Goal: Task Accomplishment & Management: Manage account settings

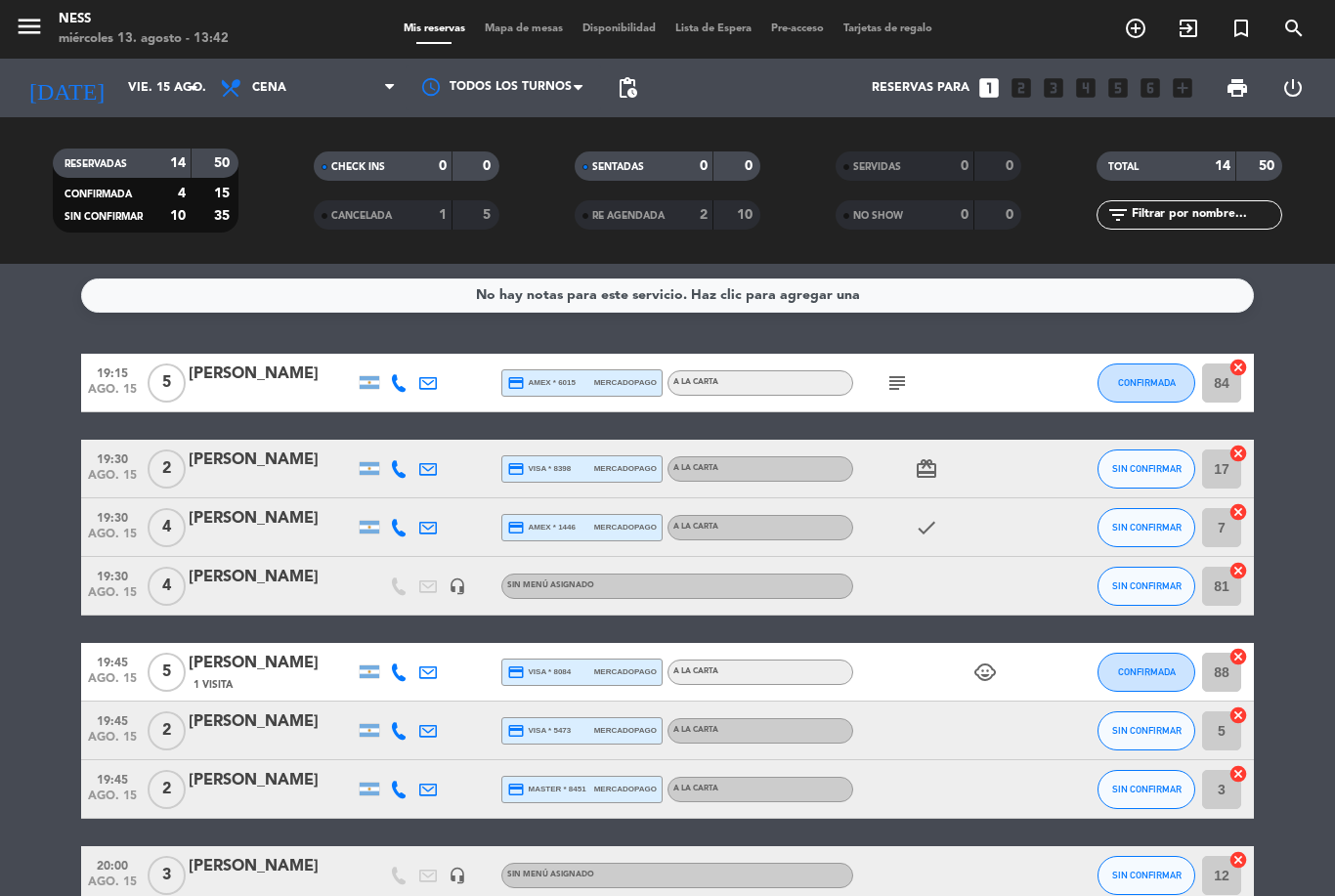
click at [529, 24] on span "Mapa de mesas" at bounding box center [524, 28] width 98 height 11
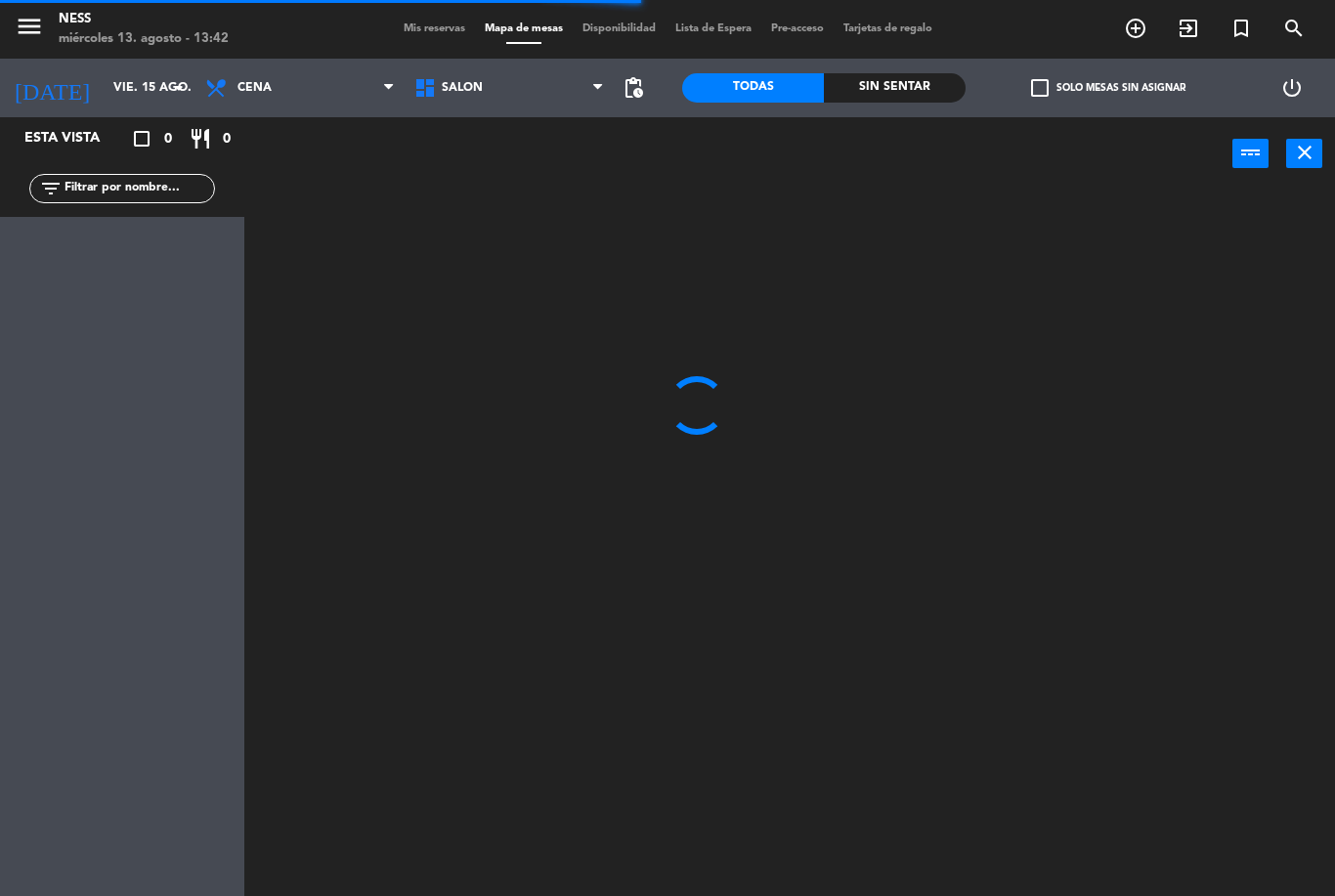
click at [319, 105] on span "Cena" at bounding box center [300, 87] width 209 height 43
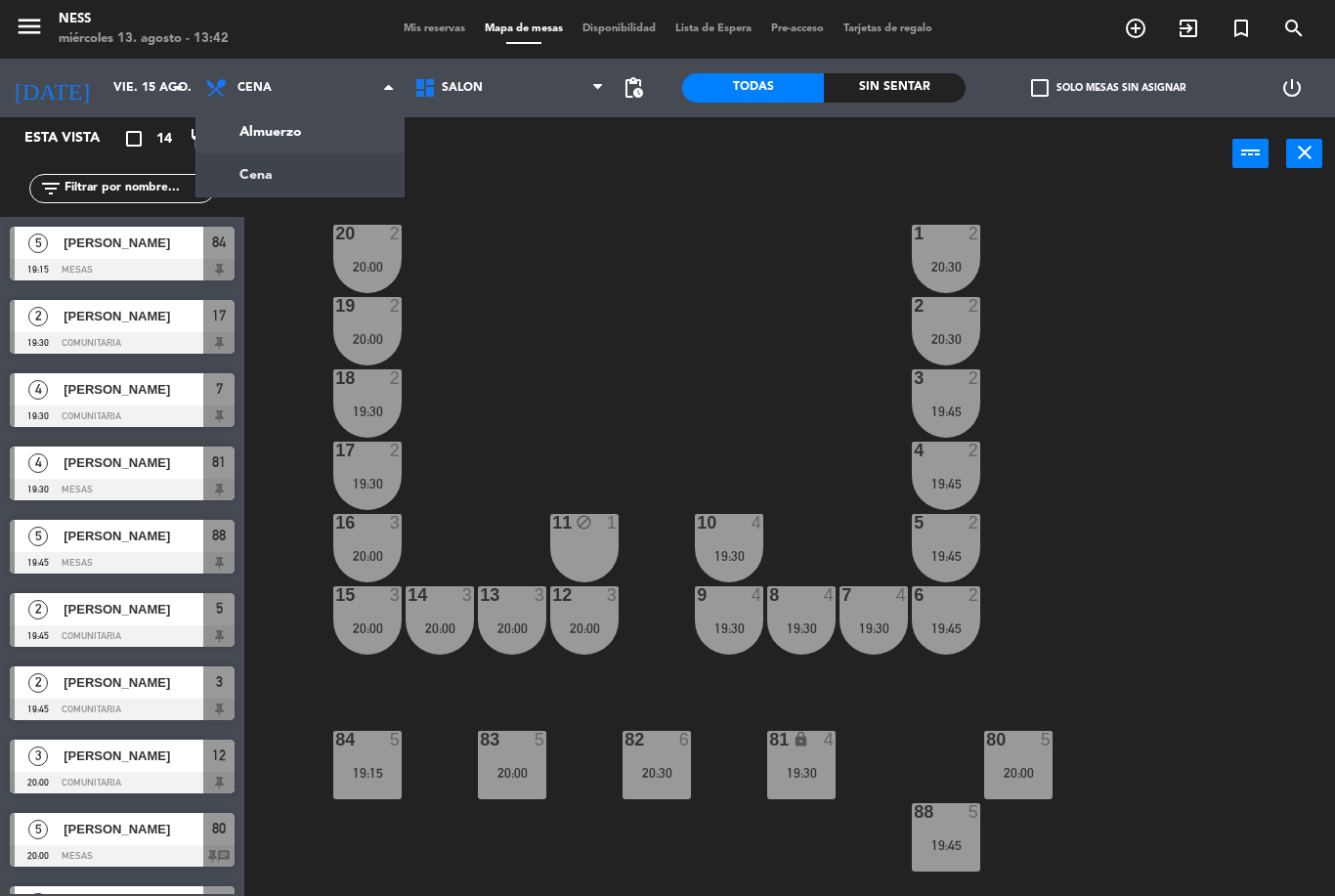
click at [324, 131] on ng-component "menu Ness miércoles 13. agosto - 13:42 Mis reservas Mapa de mesas Disponibilida…" at bounding box center [667, 448] width 1335 height 896
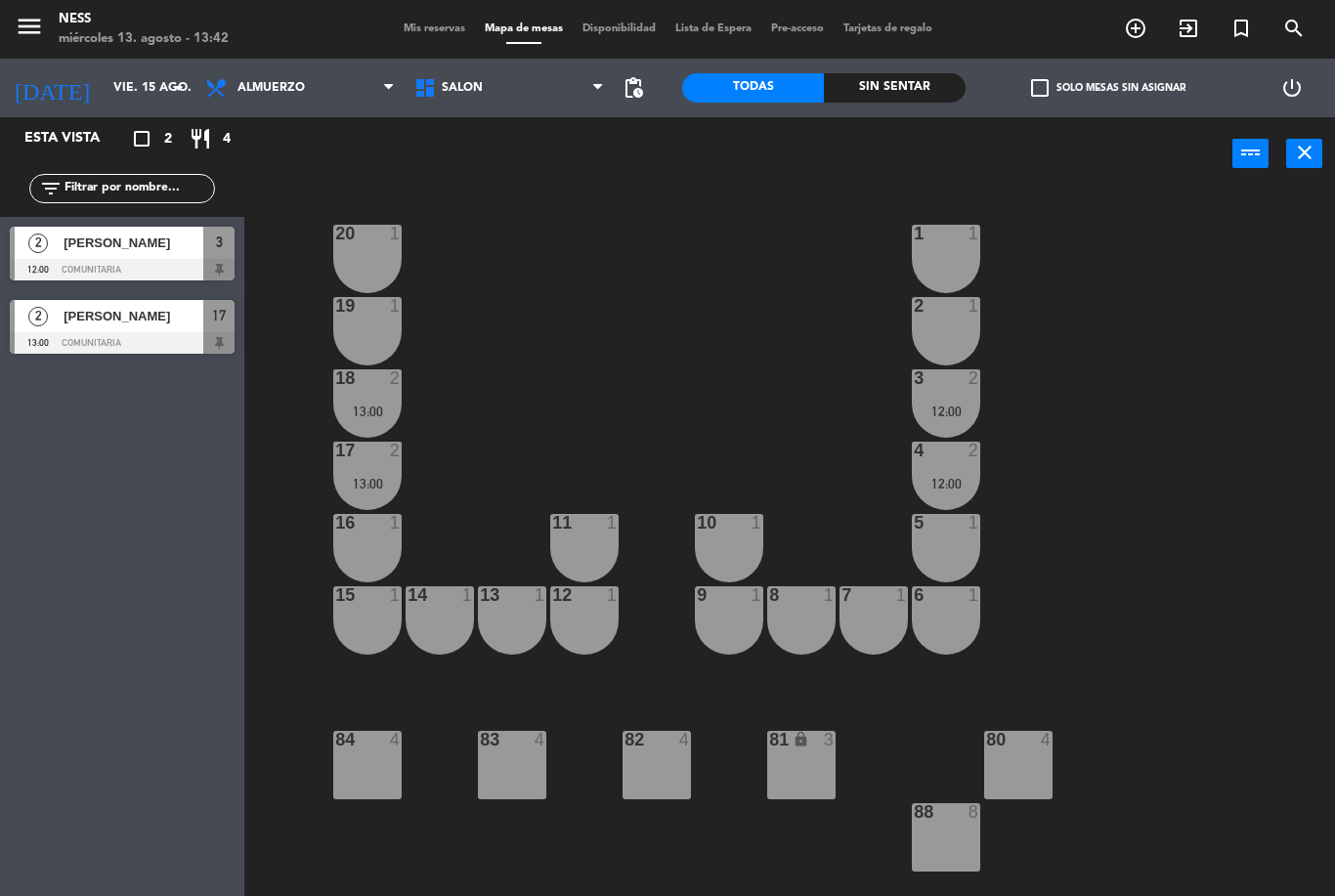
click at [1009, 777] on div "80 4" at bounding box center [1018, 765] width 68 height 68
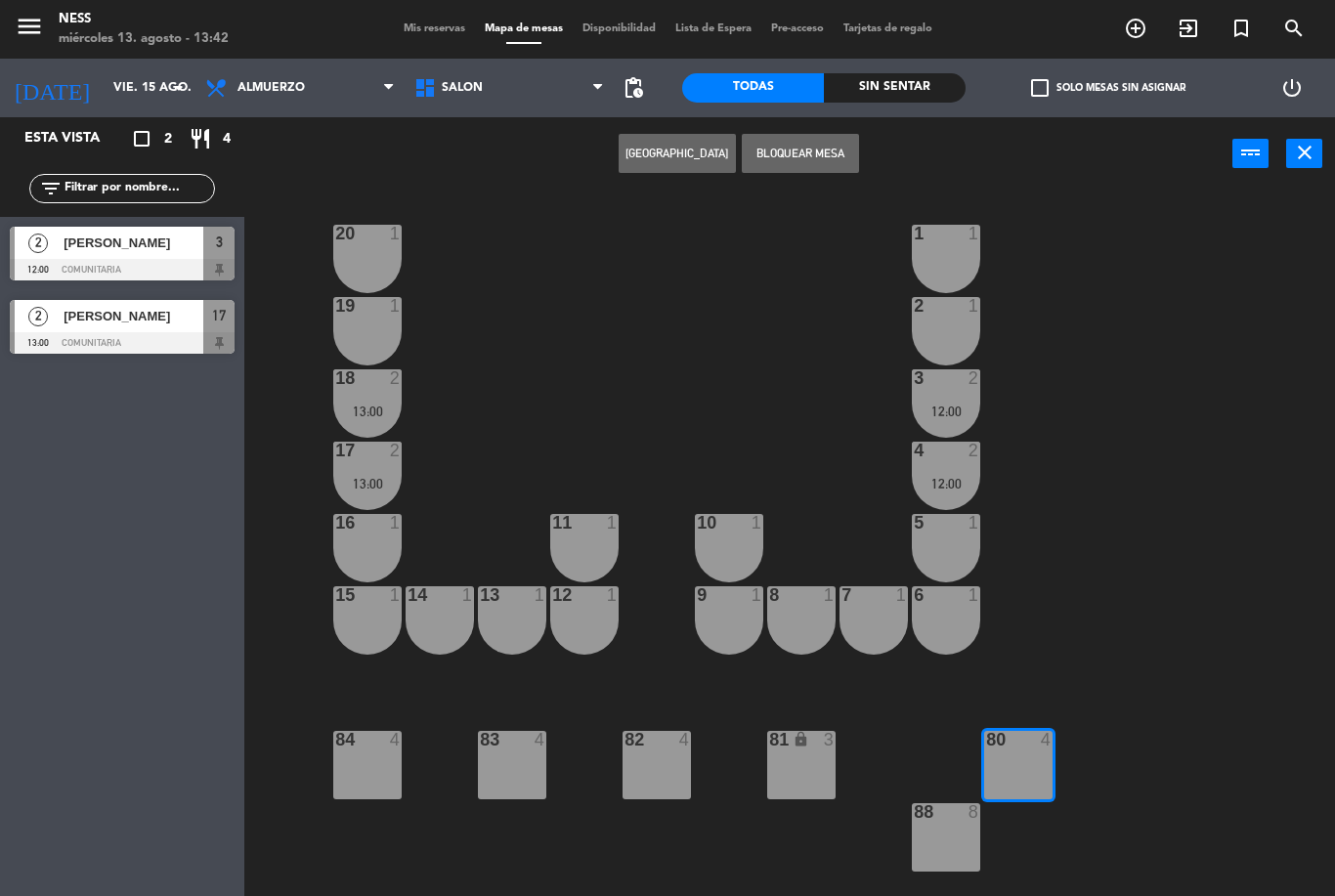
click at [694, 155] on button "[GEOGRAPHIC_DATA]" at bounding box center [677, 153] width 117 height 39
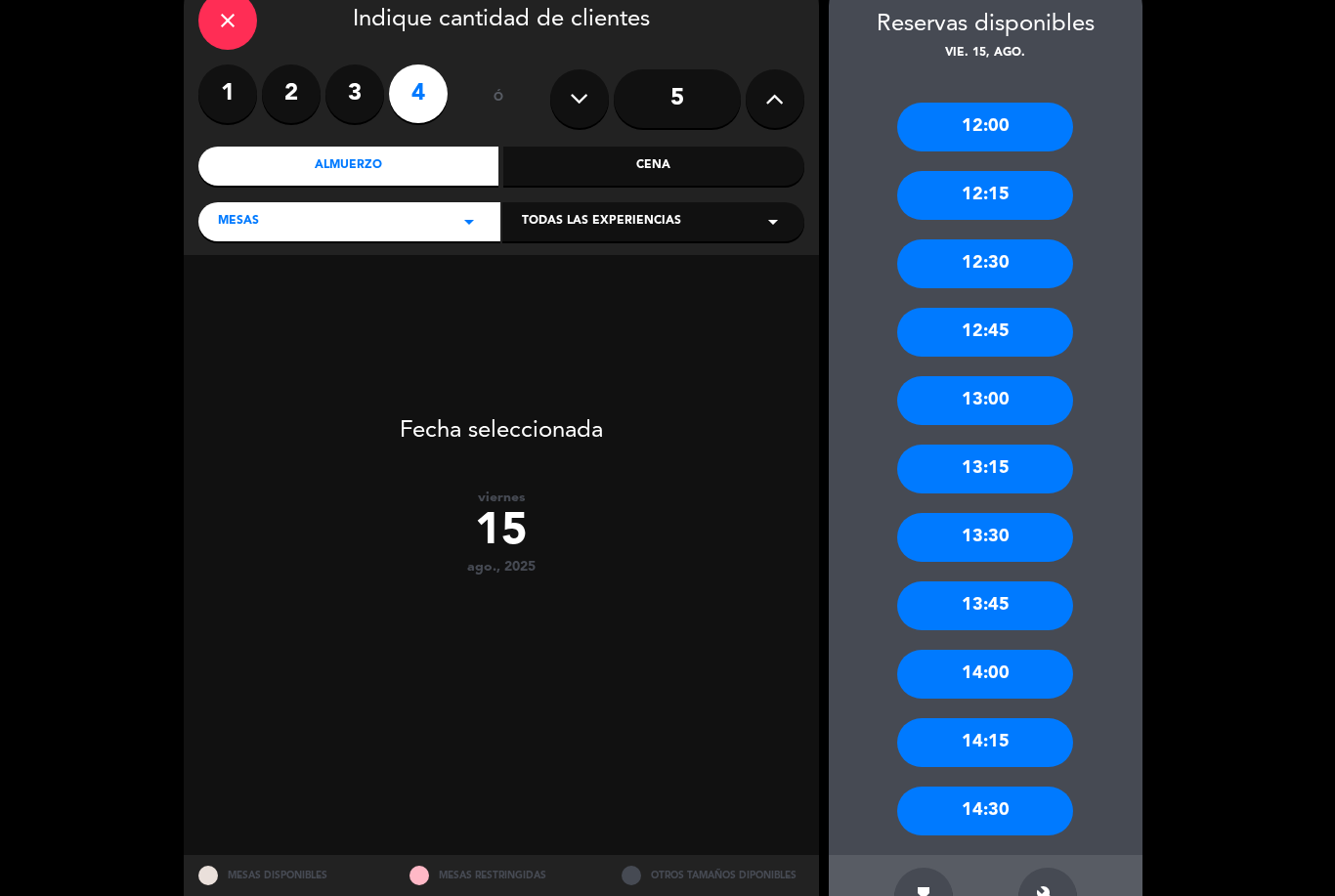
scroll to position [101, 0]
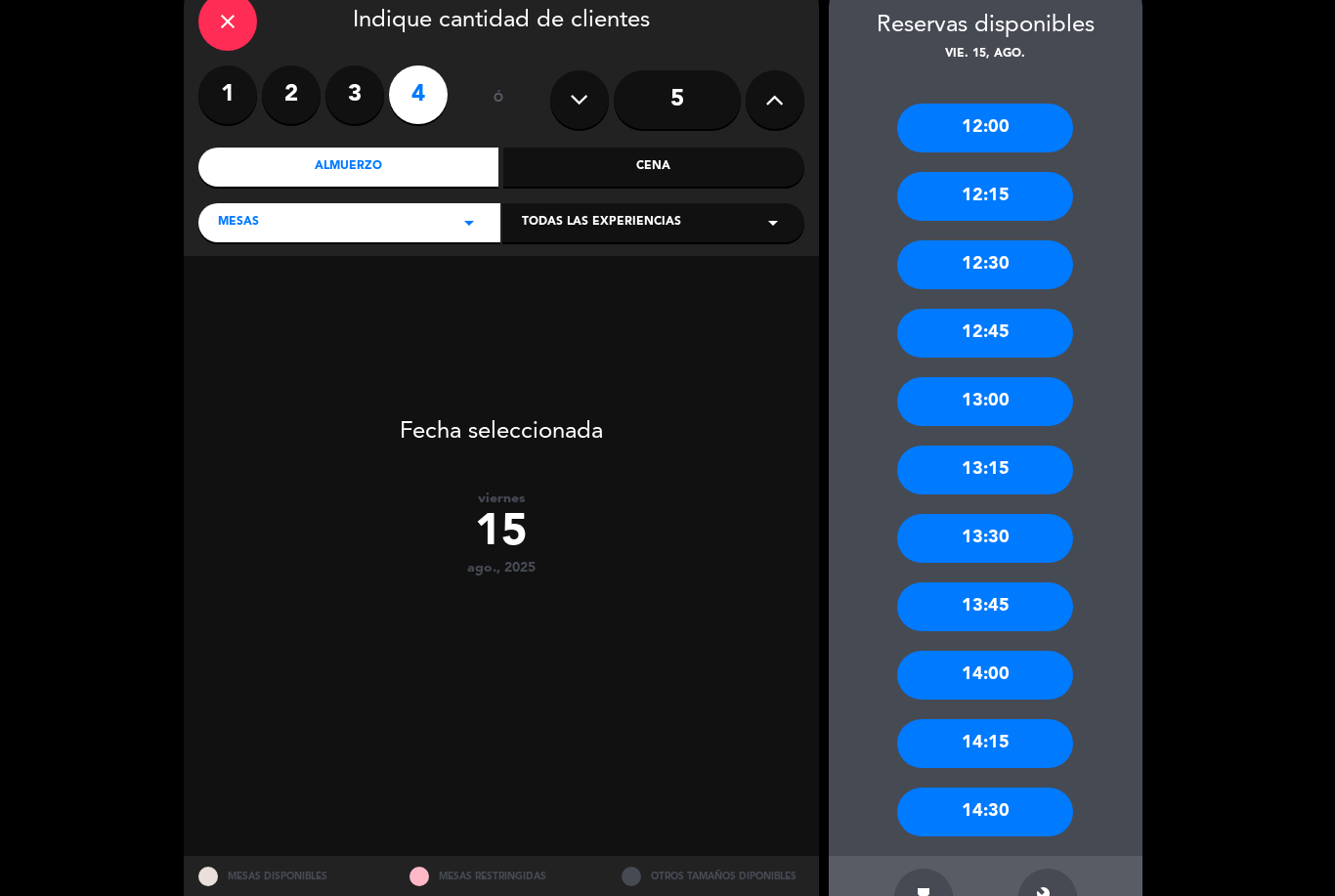
click at [1057, 891] on icon "build" at bounding box center [1047, 898] width 23 height 23
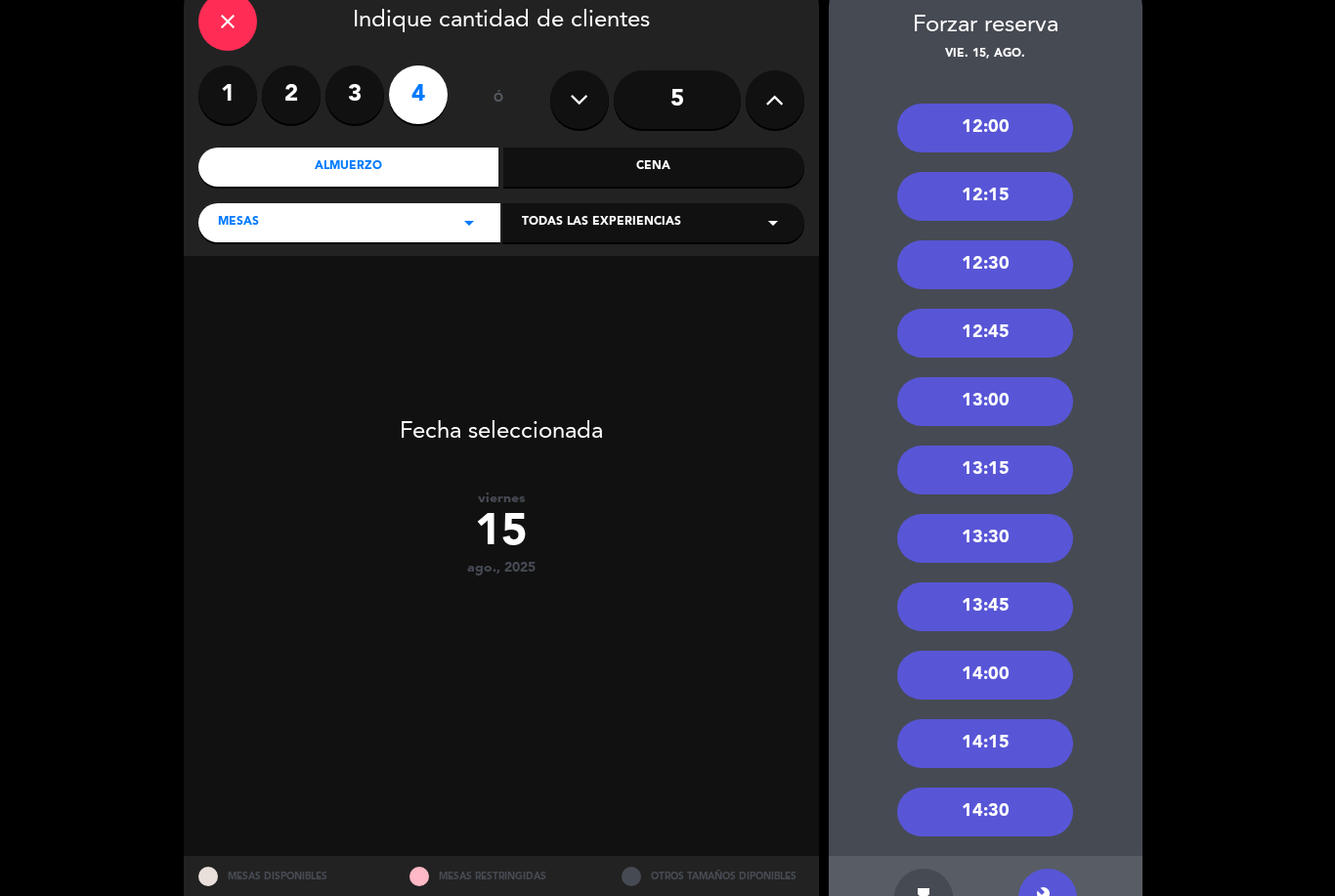
click at [1028, 409] on div "13:00" at bounding box center [985, 401] width 176 height 49
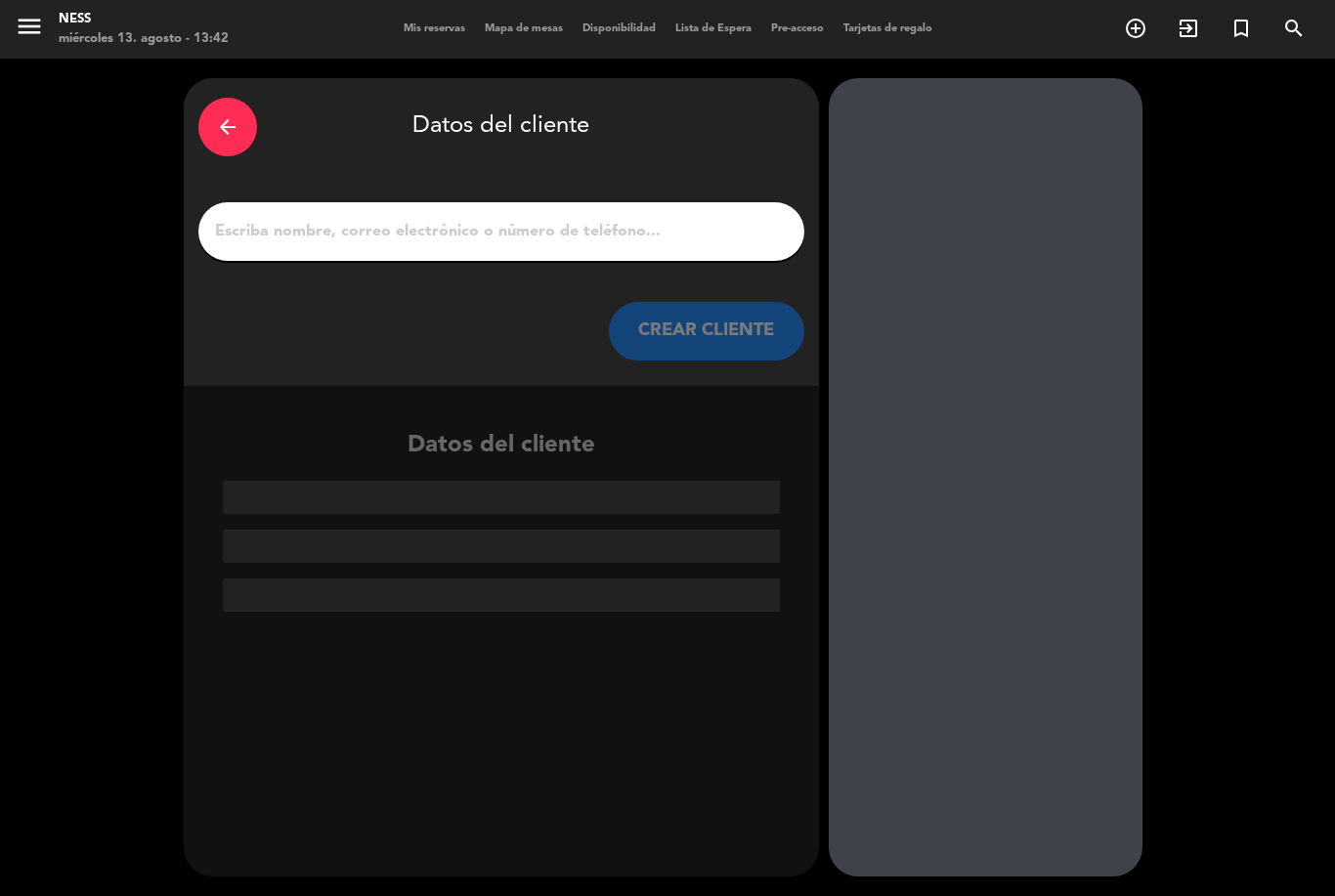
click at [632, 227] on input "1" at bounding box center [501, 231] width 577 height 27
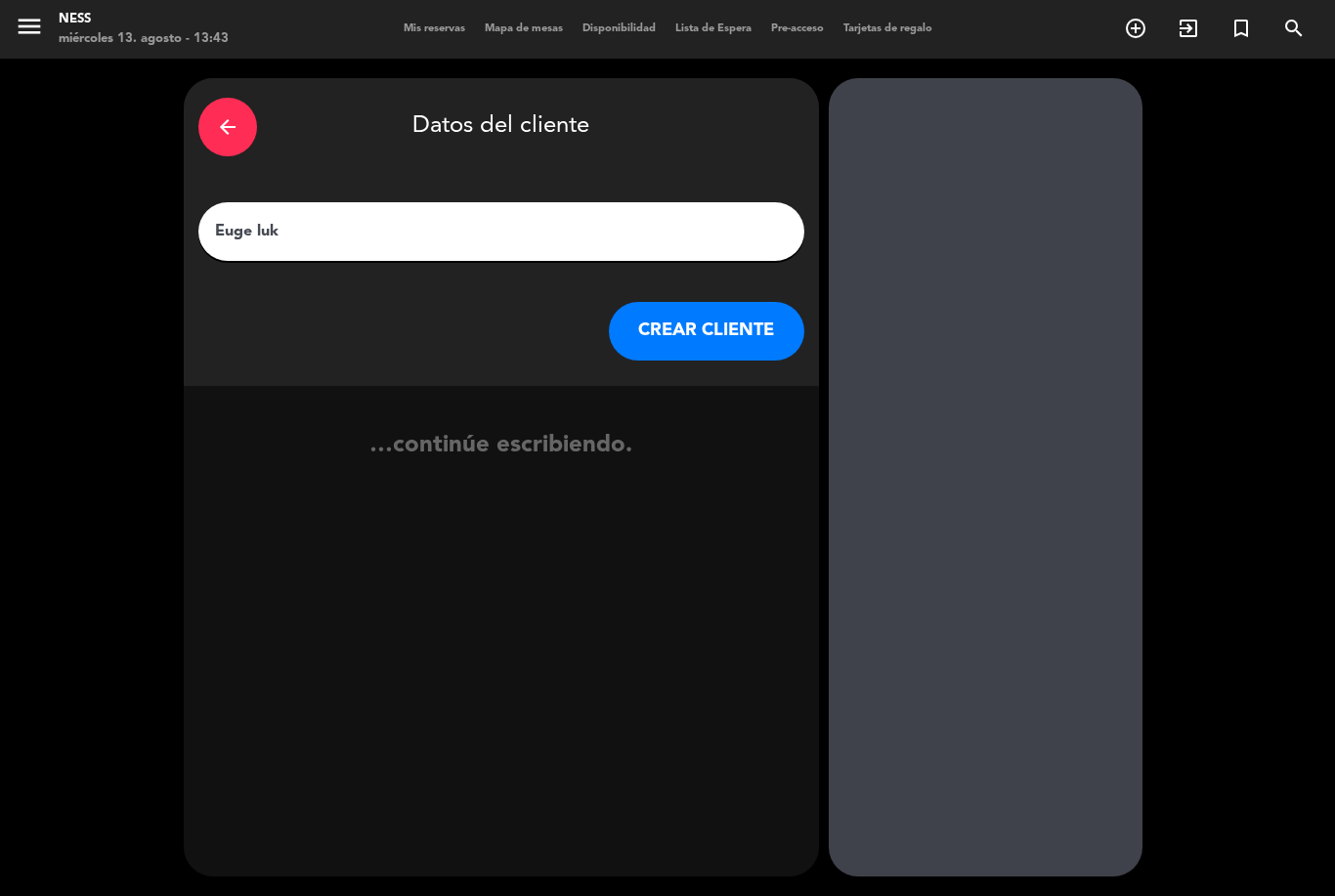
type input "[PERSON_NAME]"
click at [753, 345] on button "CREAR CLIENTE" at bounding box center [707, 331] width 196 height 59
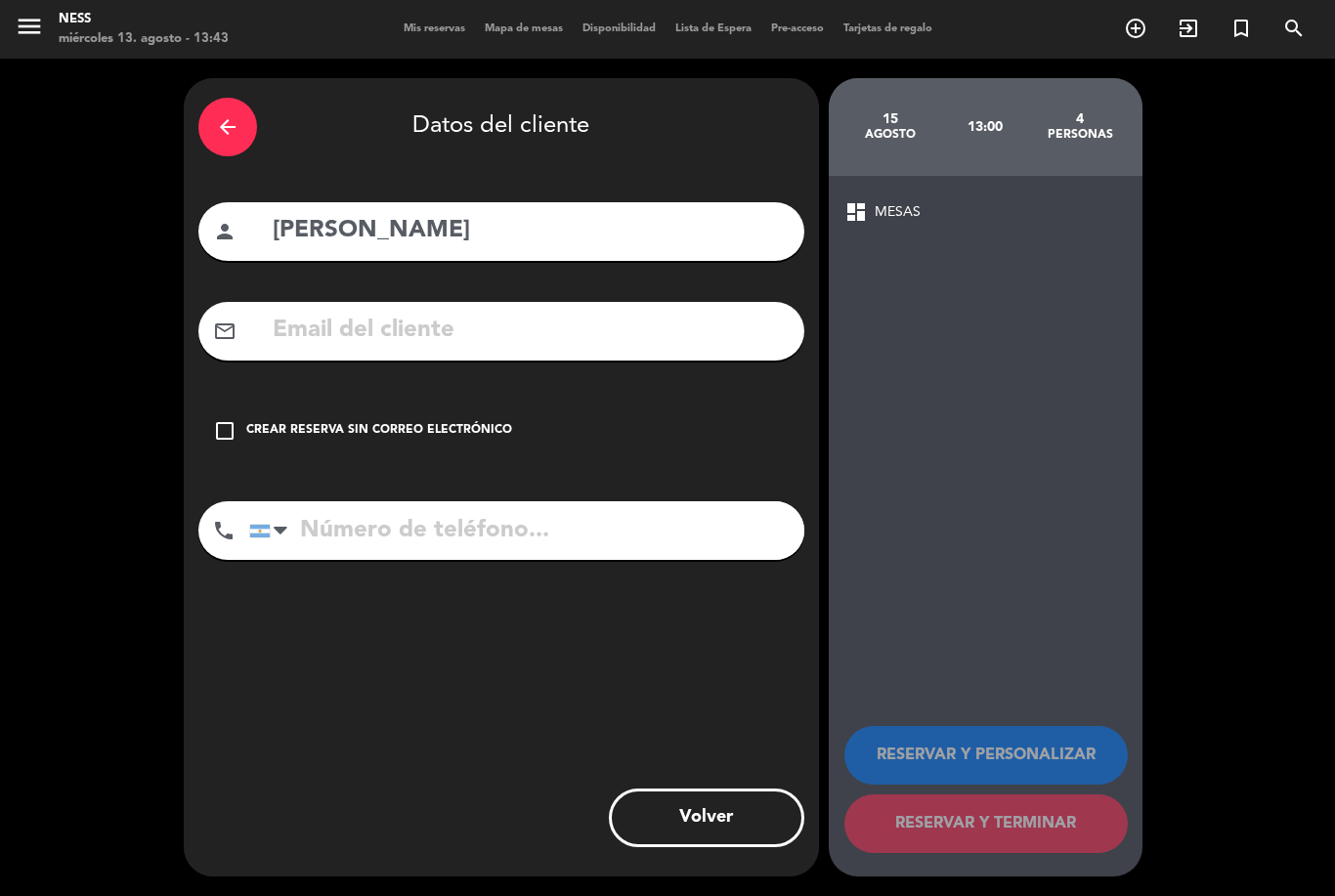
click at [227, 440] on icon "check_box_outline_blank" at bounding box center [224, 430] width 23 height 23
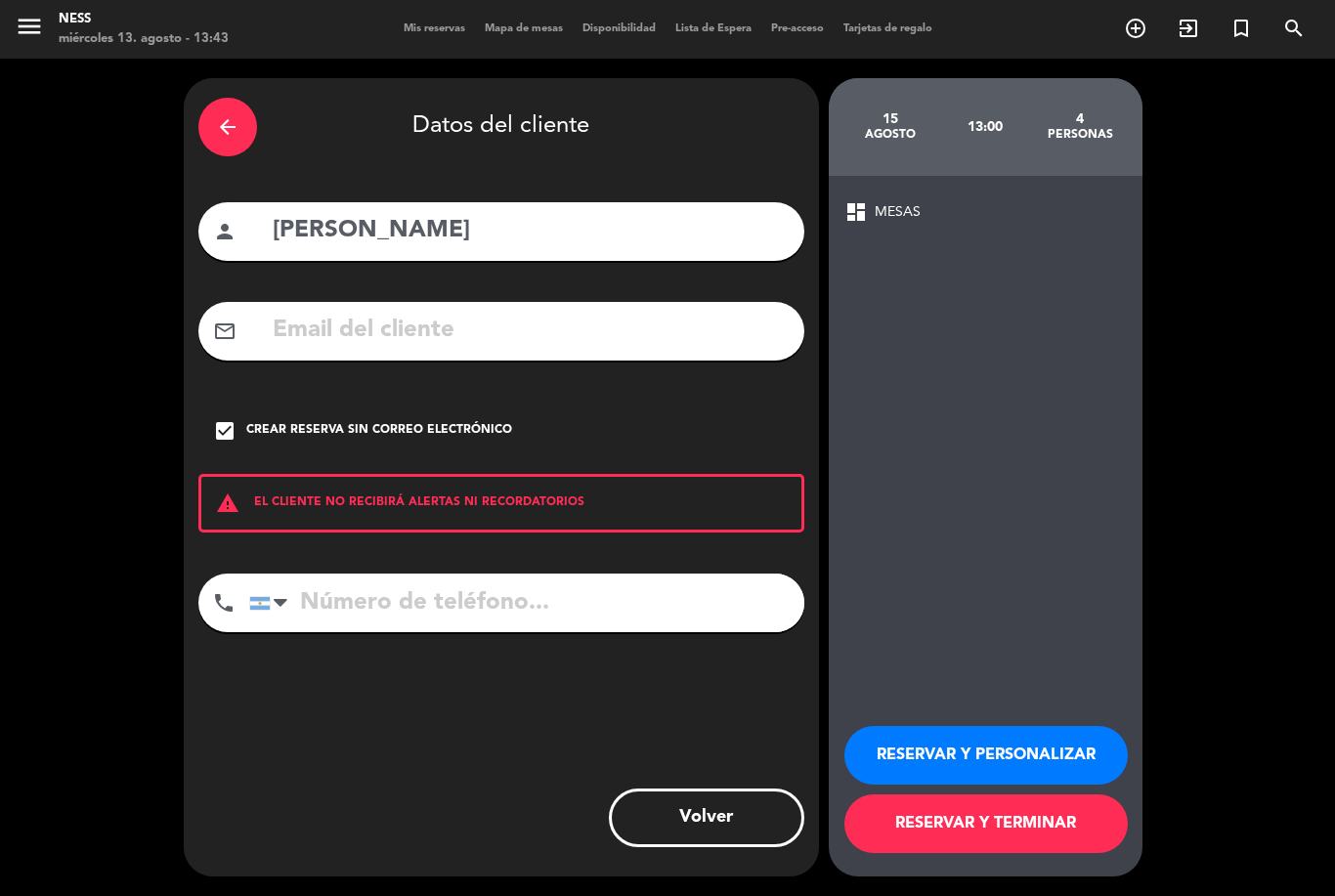
click at [1018, 785] on button "RESERVAR Y PERSONALIZAR" at bounding box center [987, 755] width 284 height 59
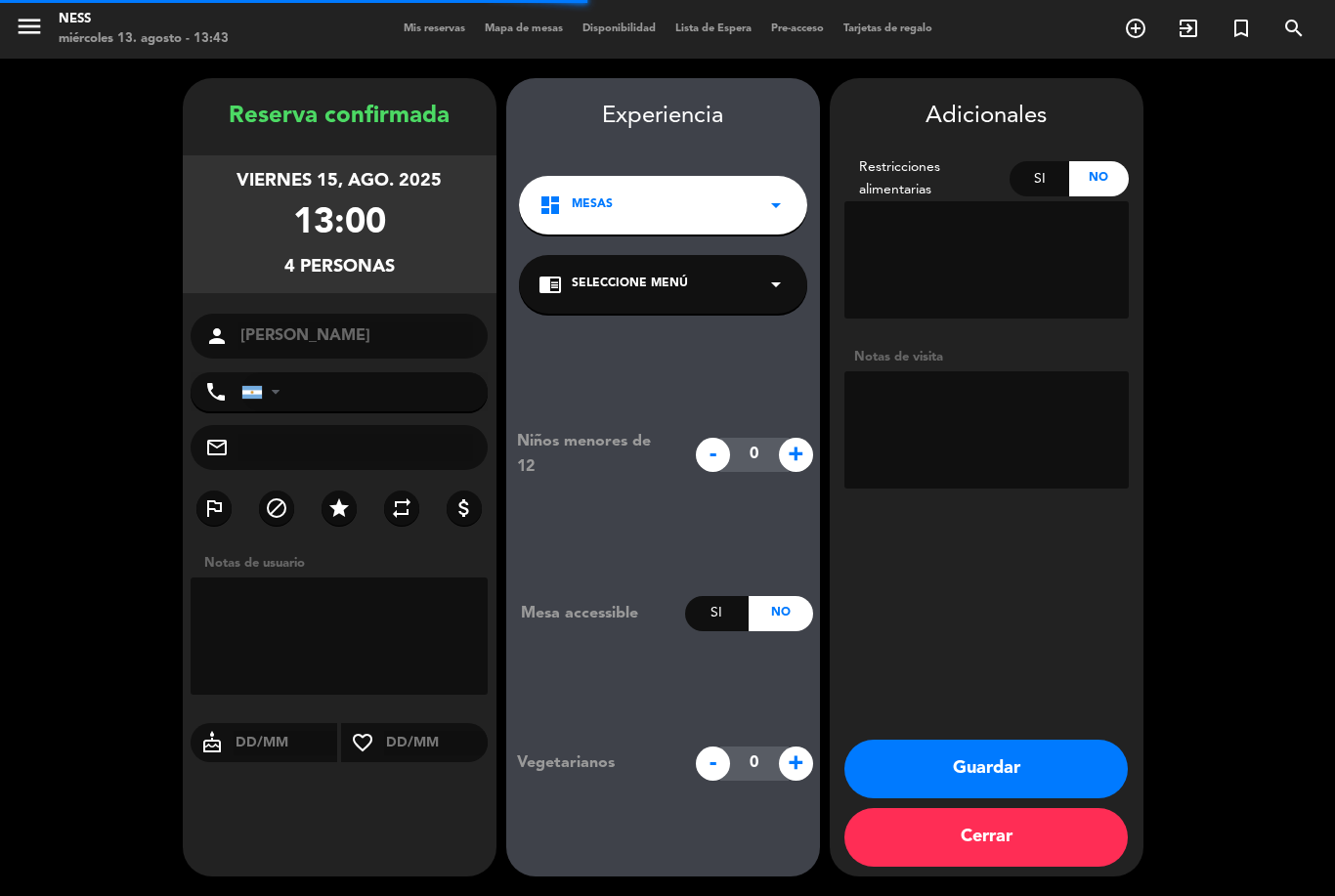
scroll to position [63, 0]
click at [1037, 771] on button "Guardar" at bounding box center [987, 769] width 284 height 59
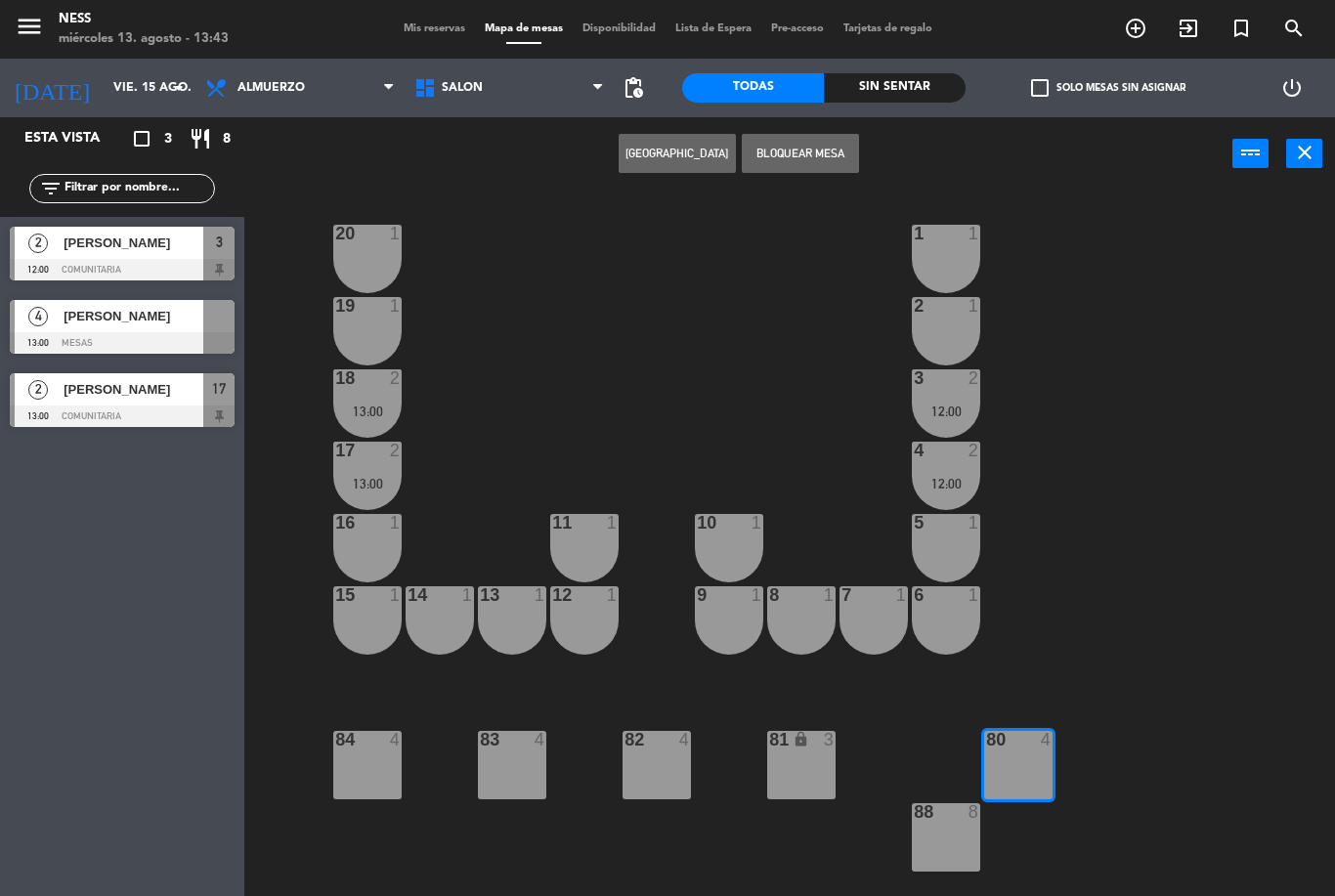
click at [135, 333] on div at bounding box center [122, 343] width 225 height 22
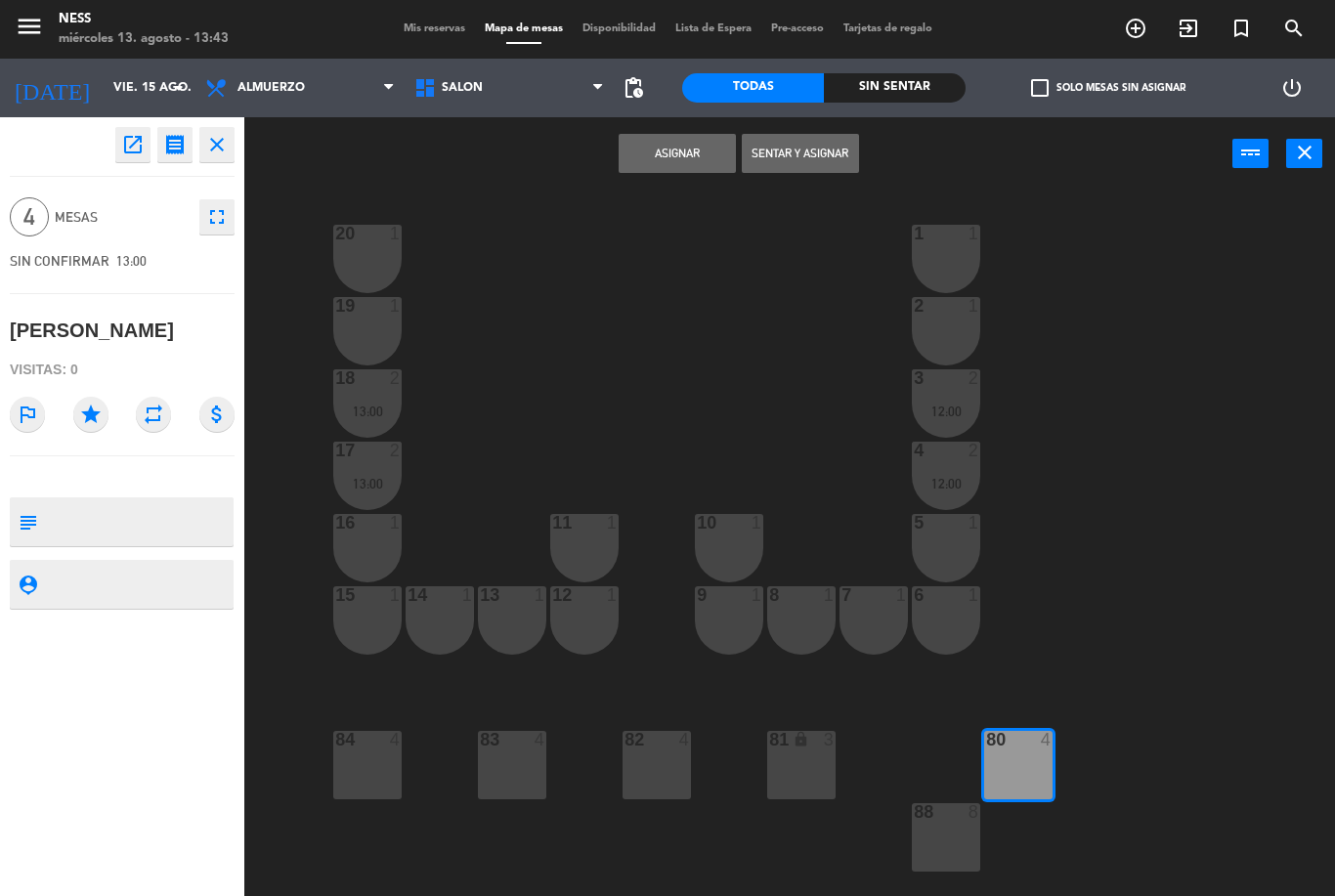
click at [205, 220] on icon "fullscreen" at bounding box center [216, 216] width 23 height 23
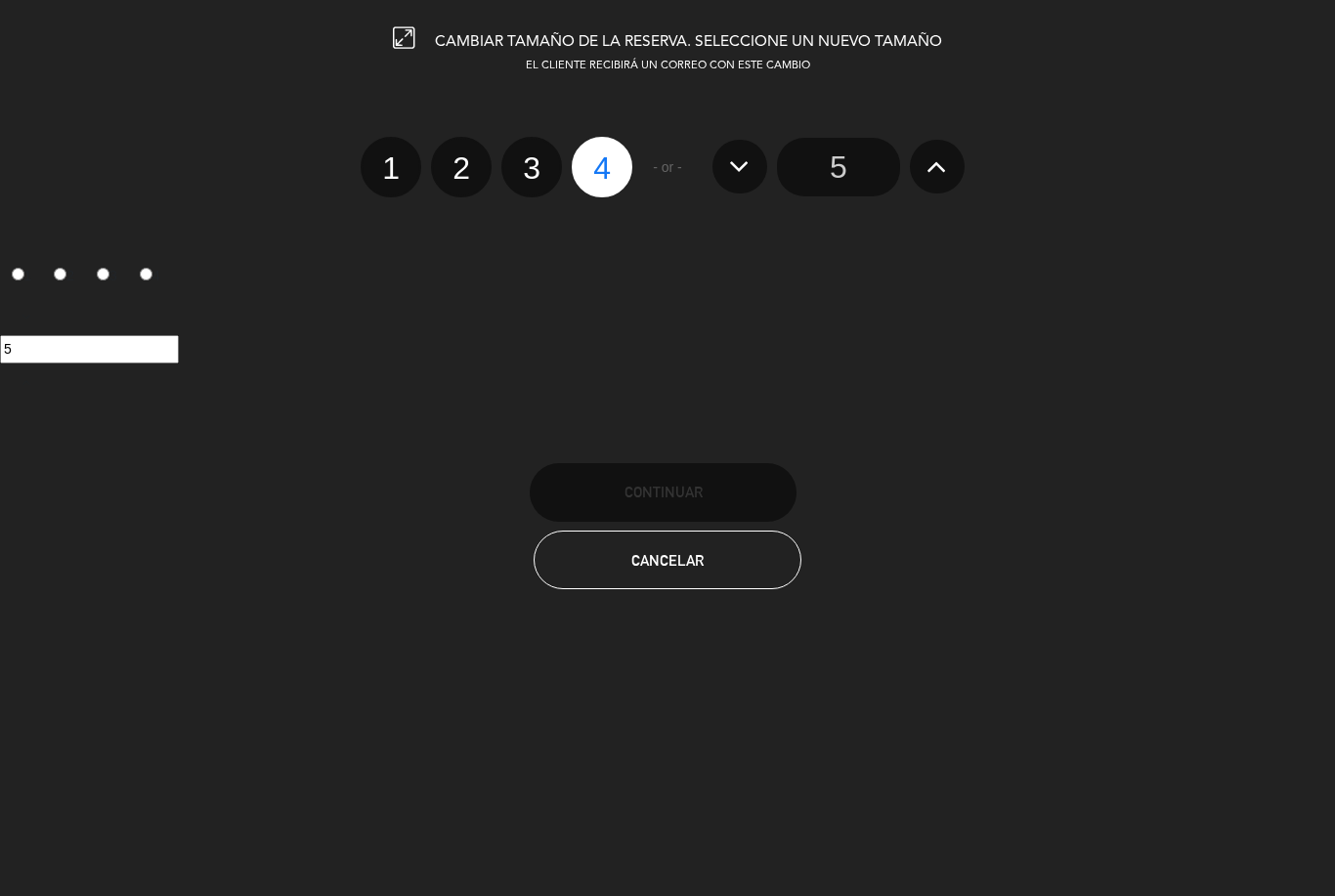
click at [705, 574] on button "Cancelar" at bounding box center [667, 560] width 267 height 59
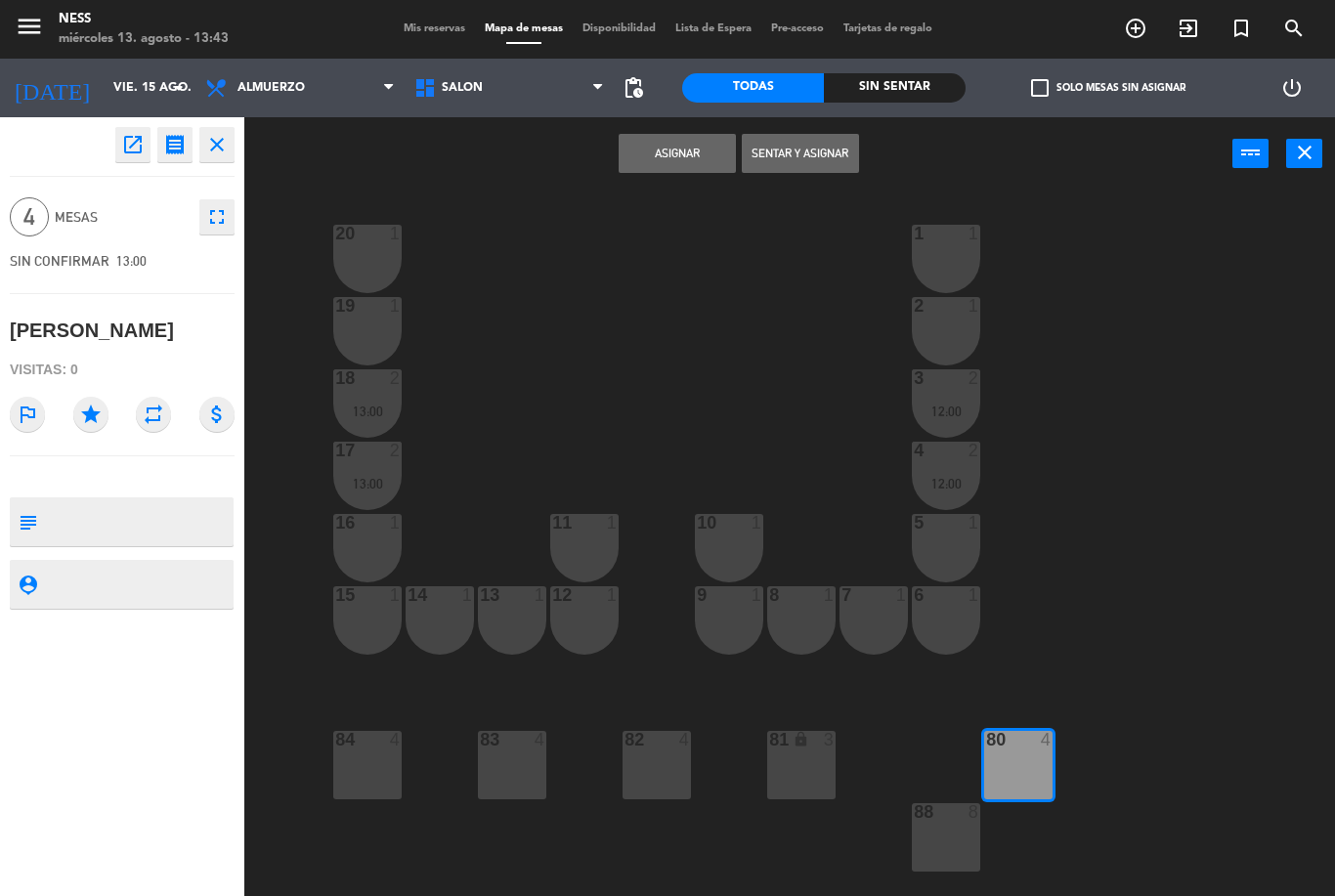
click at [134, 153] on icon "open_in_new" at bounding box center [132, 144] width 23 height 23
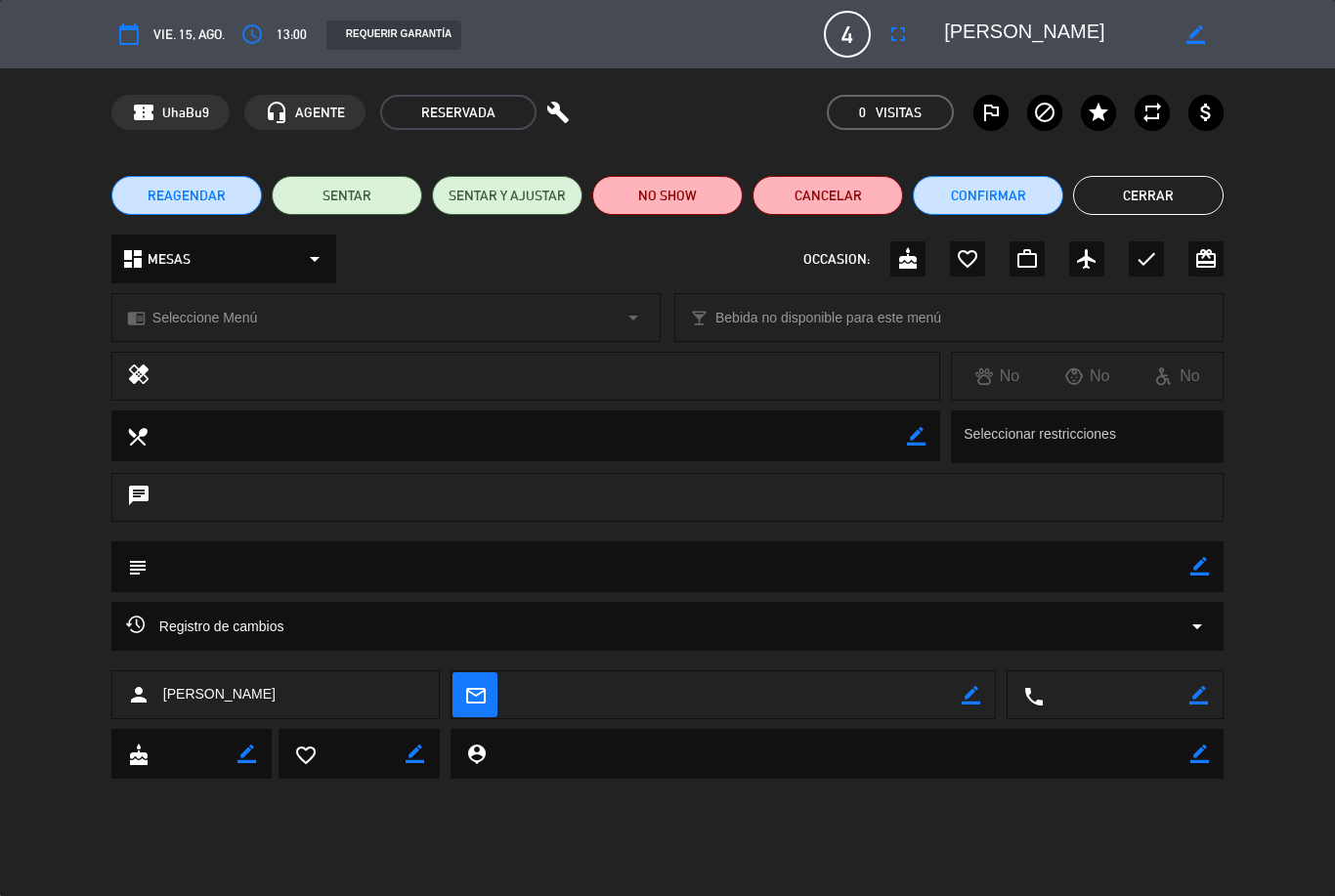
click at [185, 201] on span "REAGENDAR" at bounding box center [187, 196] width 78 height 21
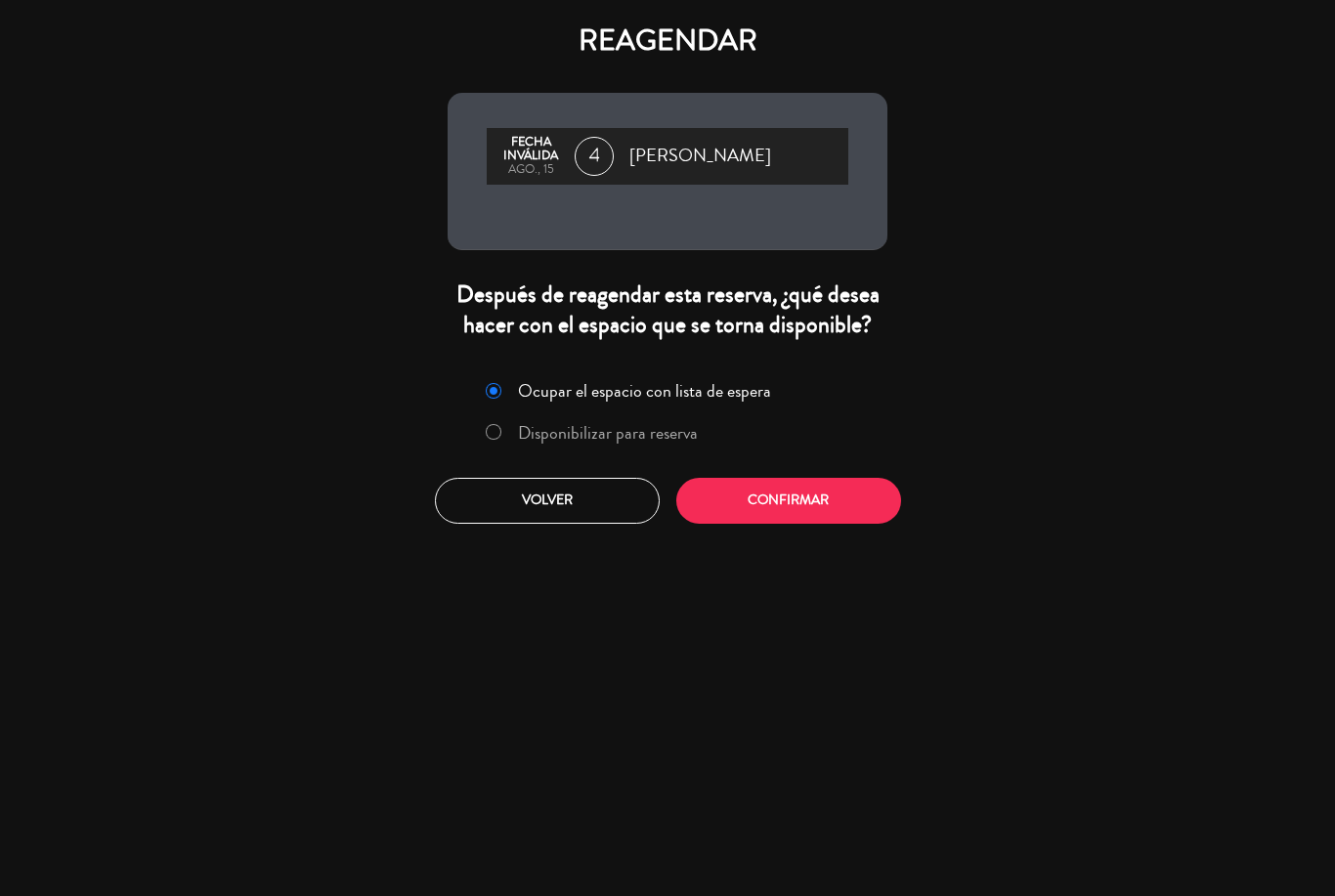
click at [493, 437] on input "Disponibilizar para reserva" at bounding box center [492, 430] width 13 height 13
radio input "true"
click at [822, 524] on button "Confirmar" at bounding box center [788, 501] width 225 height 46
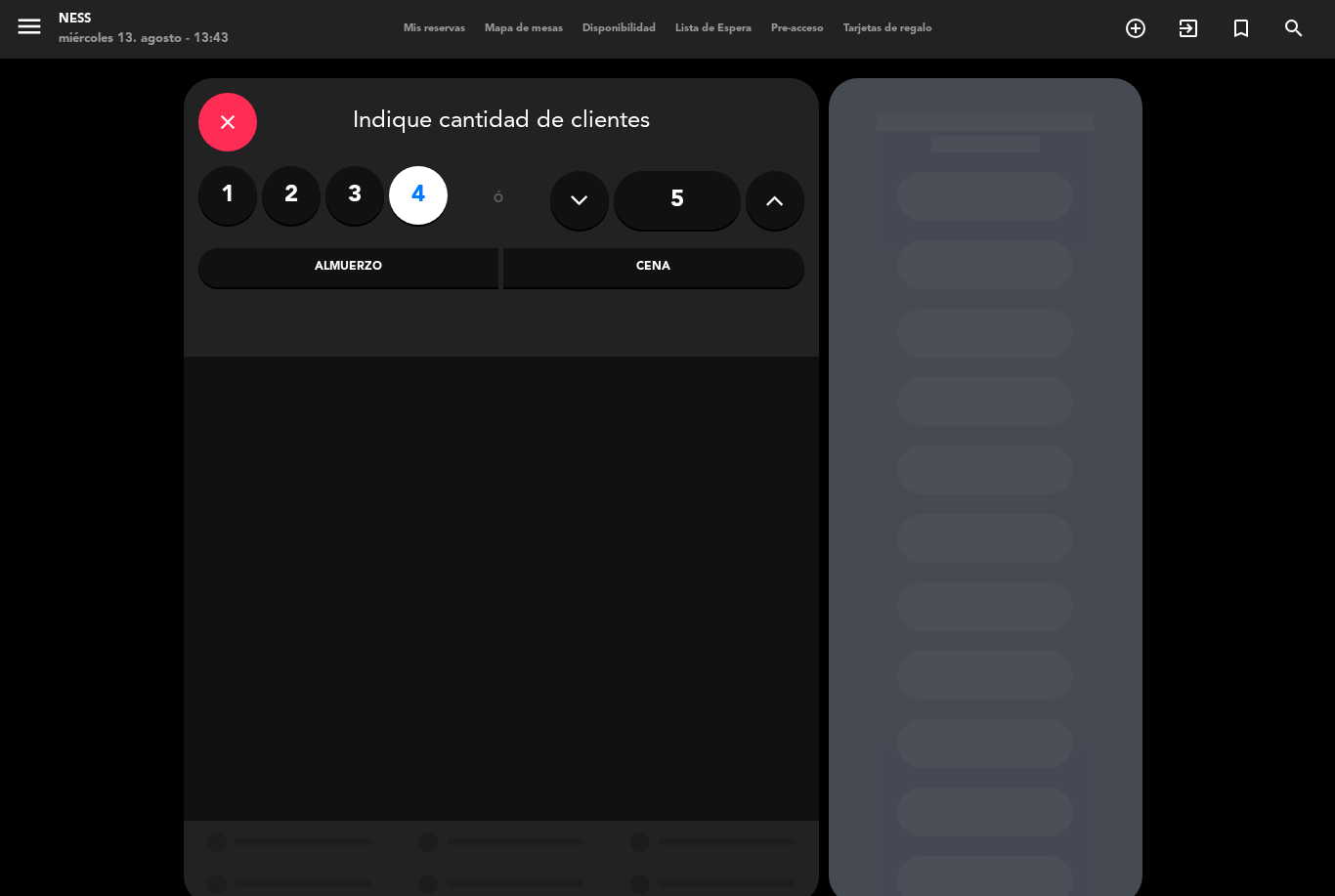
click at [417, 166] on label "4" at bounding box center [418, 195] width 59 height 59
click at [698, 171] on input "5" at bounding box center [677, 200] width 127 height 59
click at [413, 166] on label "4" at bounding box center [418, 195] width 59 height 59
click at [690, 661] on div at bounding box center [501, 589] width 635 height 464
click at [238, 110] on icon "close" at bounding box center [227, 121] width 23 height 23
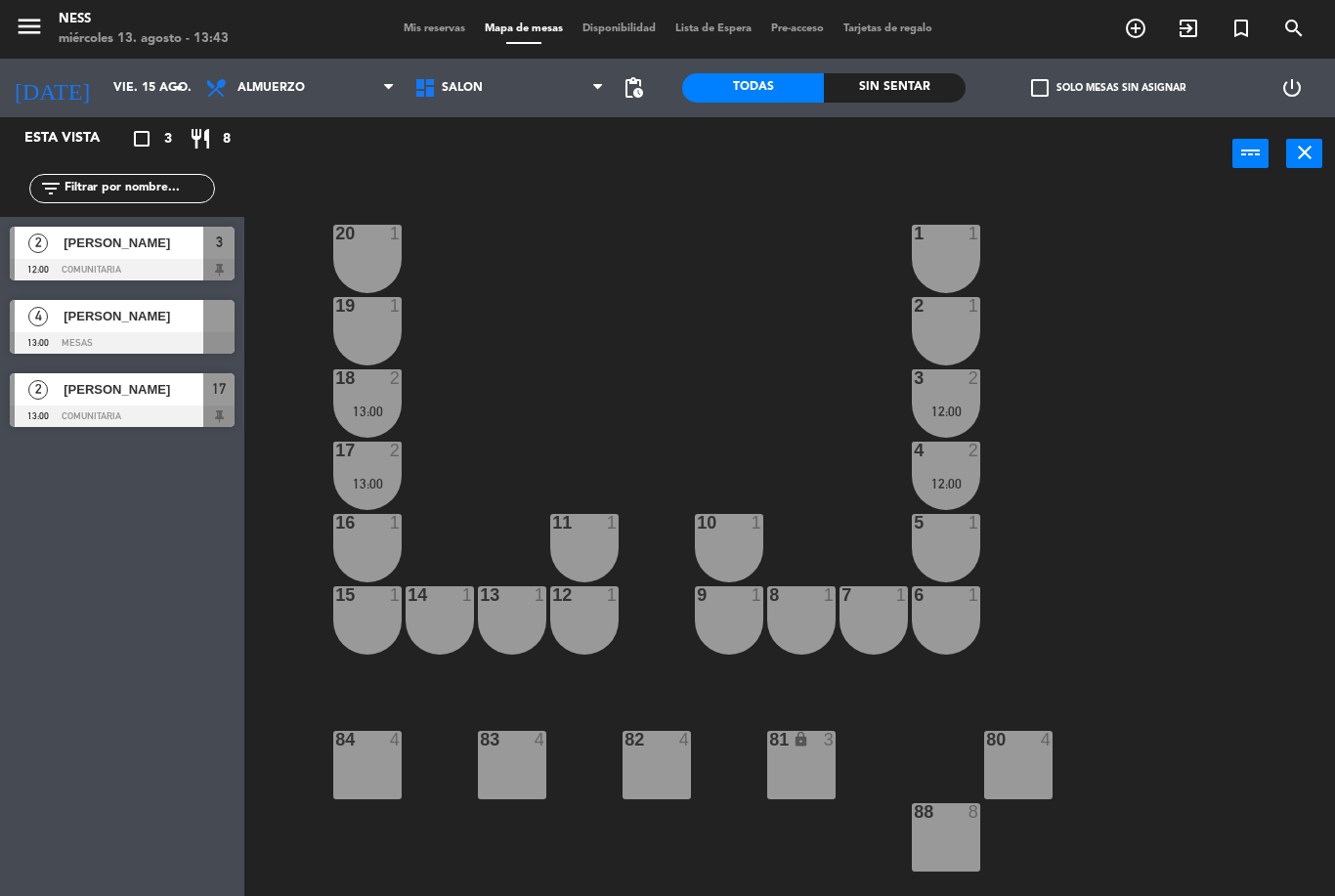
click at [158, 311] on span "[PERSON_NAME]" at bounding box center [134, 316] width 140 height 21
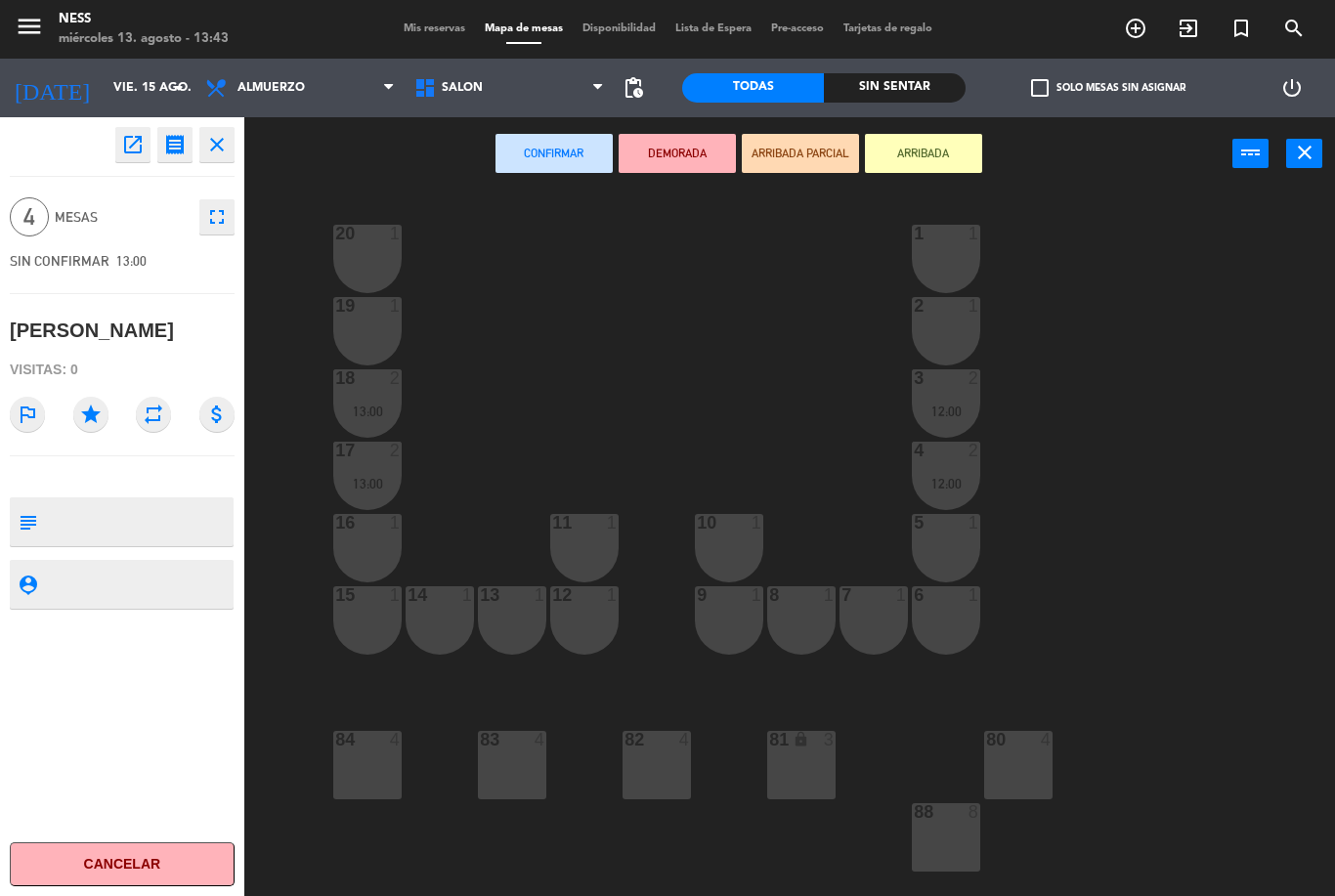
click at [161, 883] on button "Cancelar" at bounding box center [122, 865] width 225 height 44
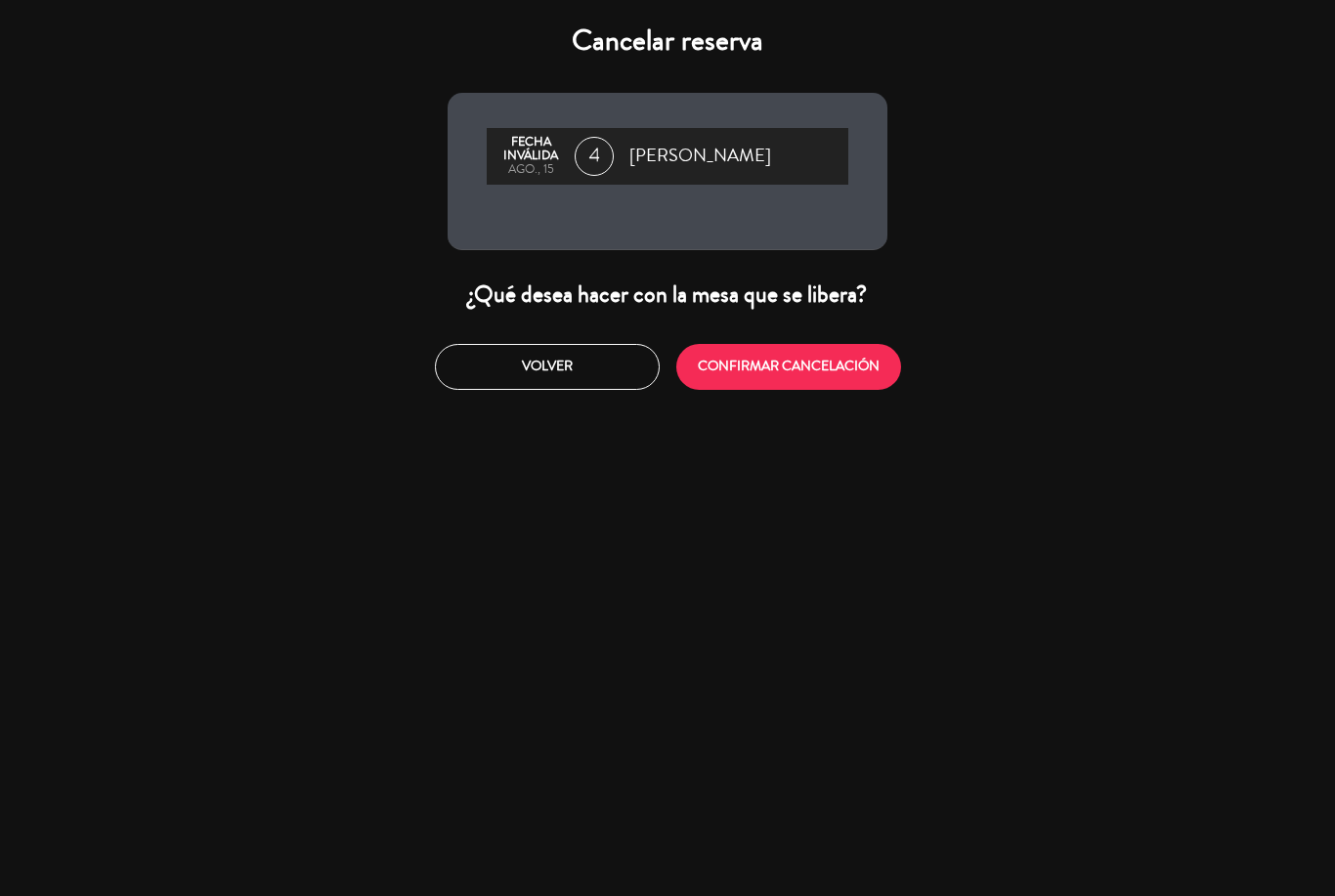
click at [821, 371] on button "CONFIRMAR CANCELACIÓN" at bounding box center [788, 367] width 225 height 46
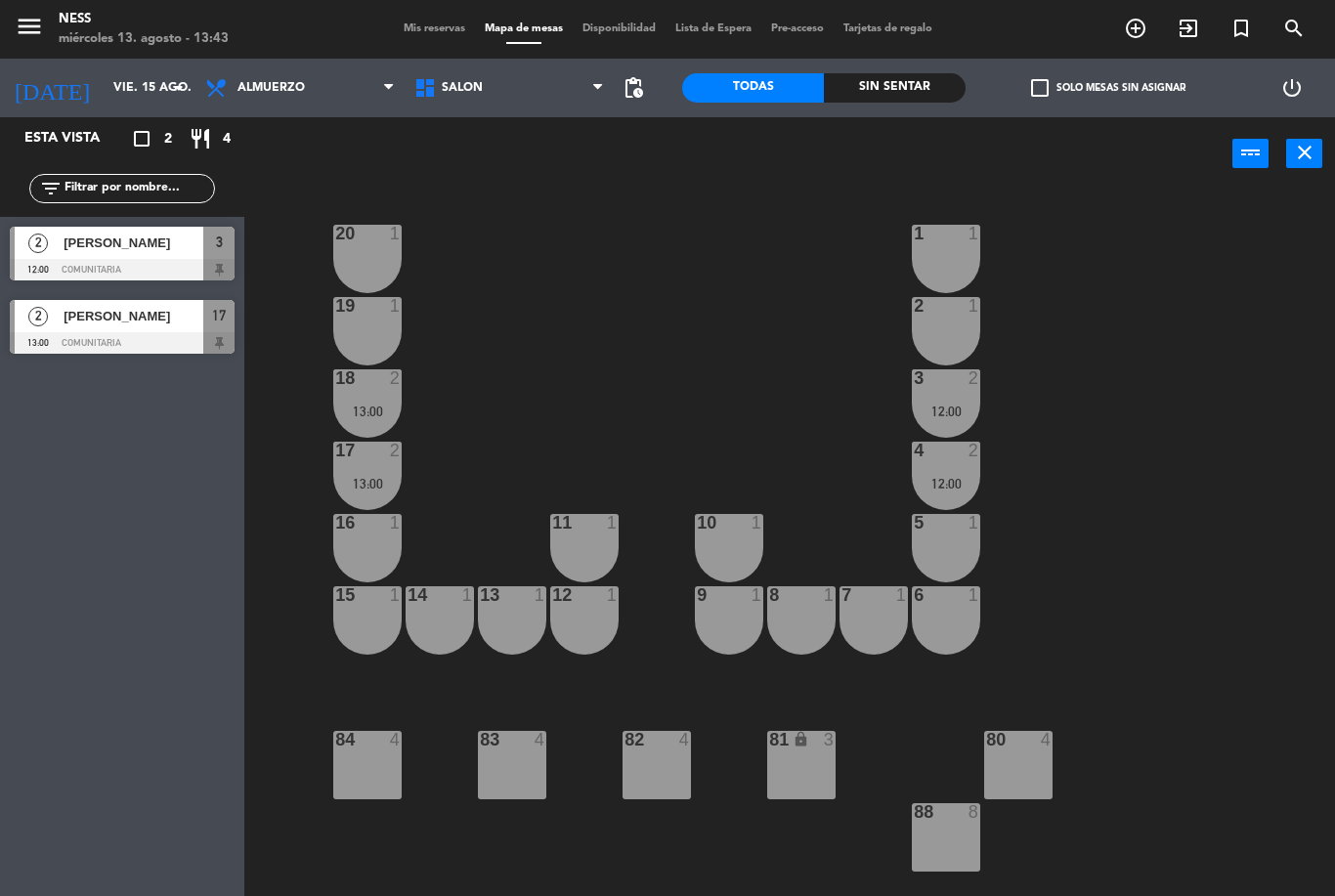
click at [161, 103] on input "vie. 15 ago." at bounding box center [186, 87] width 165 height 33
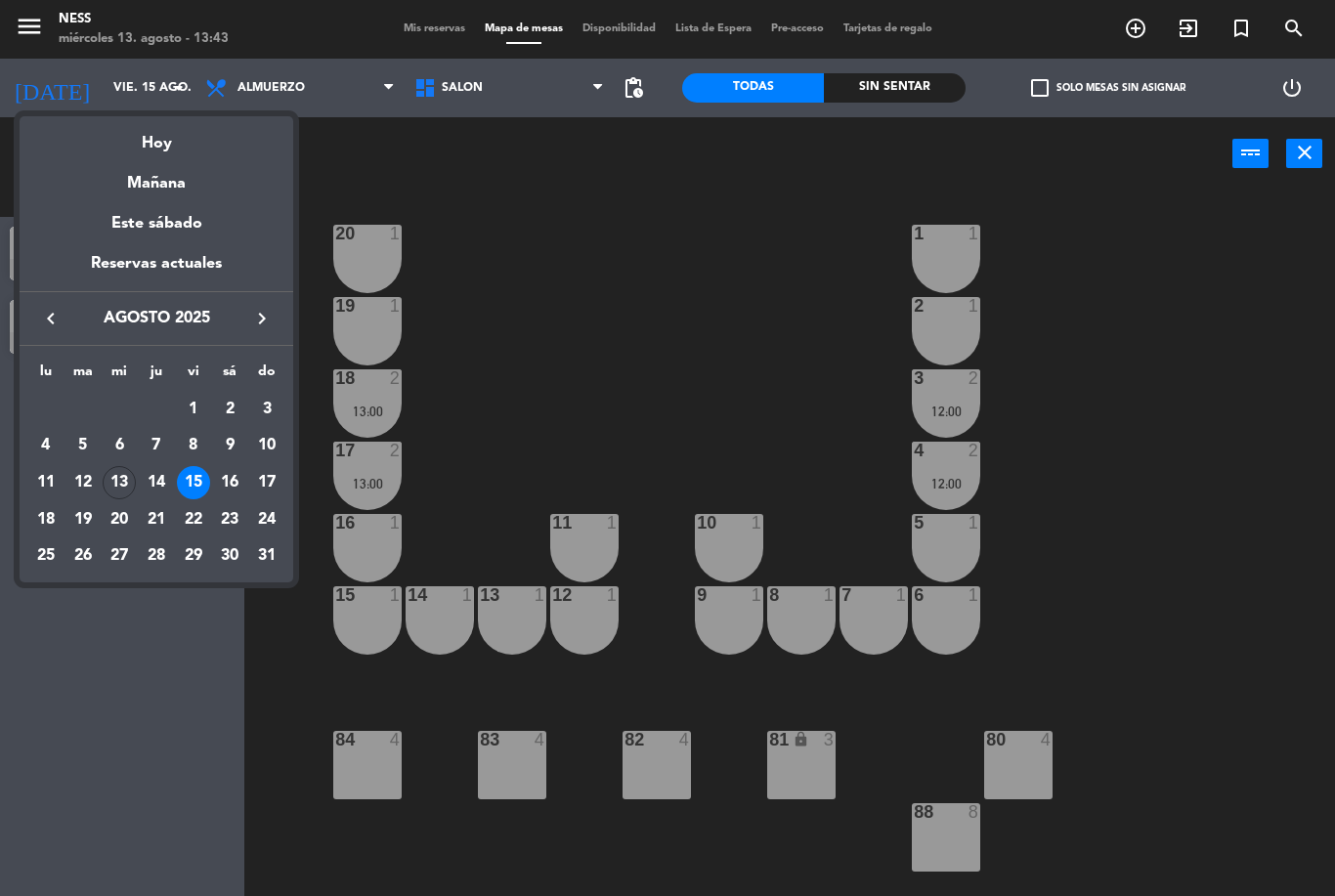
click at [135, 476] on div "13" at bounding box center [119, 482] width 33 height 33
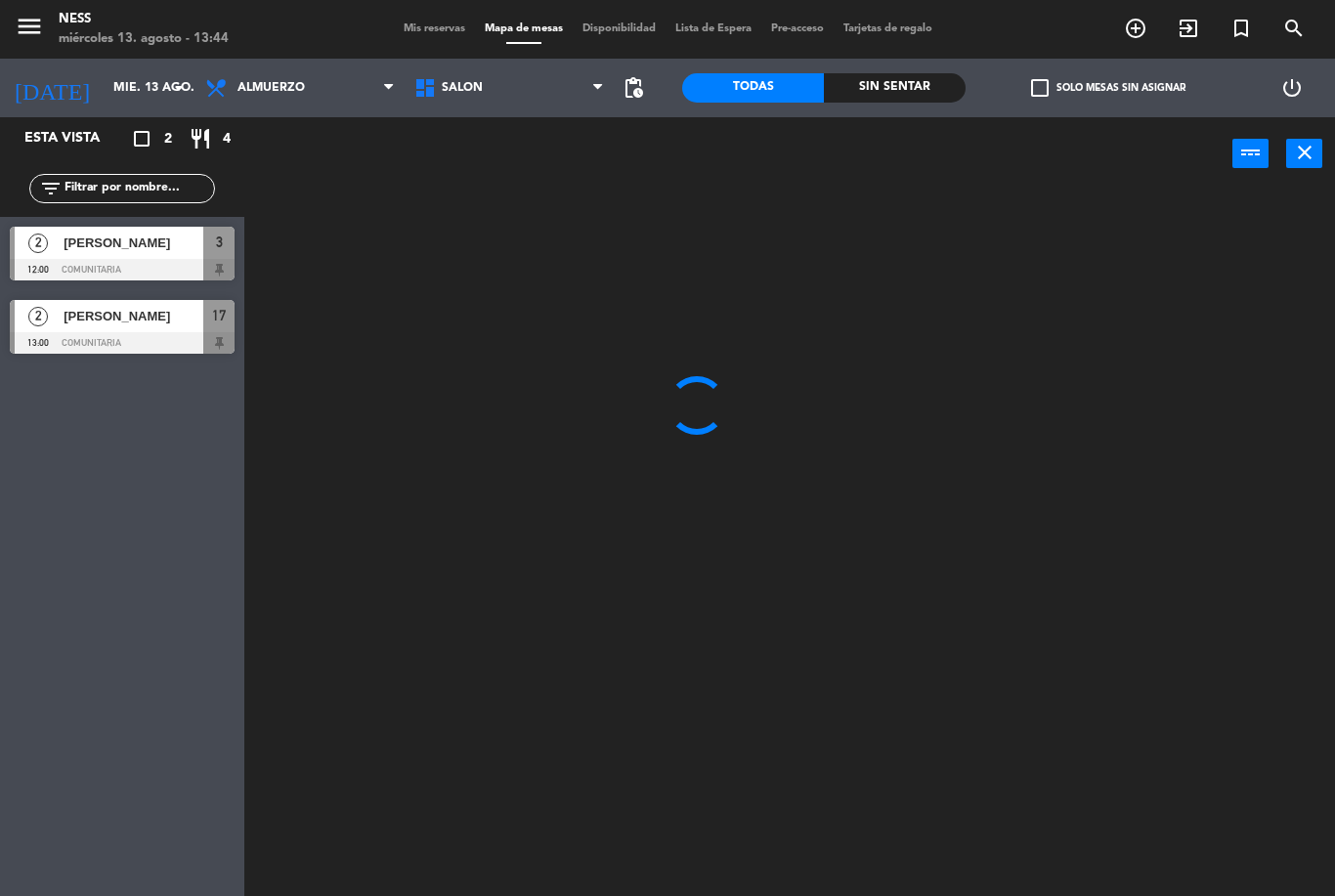
click at [156, 92] on input "mié. 13 ago." at bounding box center [186, 87] width 165 height 33
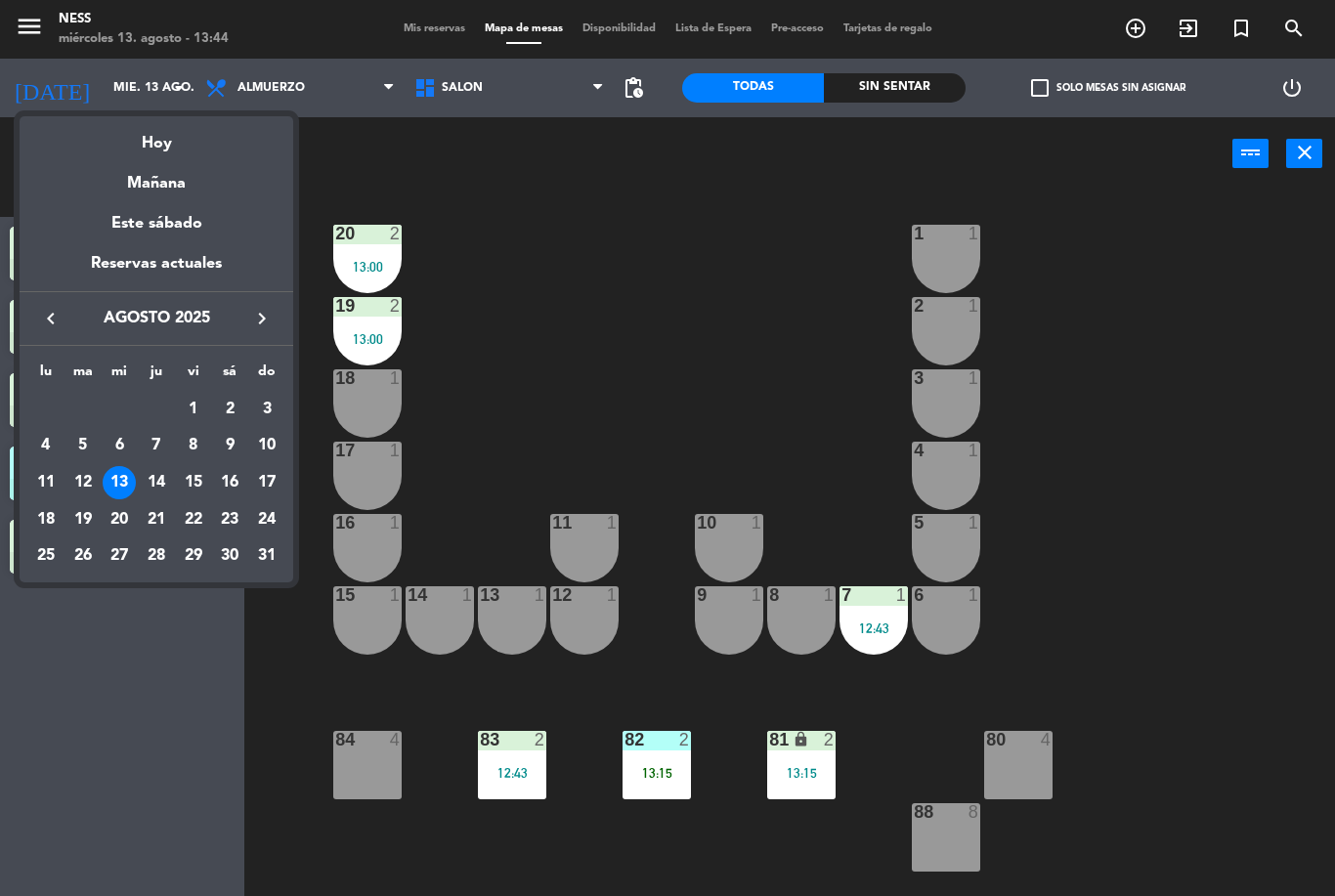
click at [152, 477] on div "14" at bounding box center [156, 482] width 33 height 33
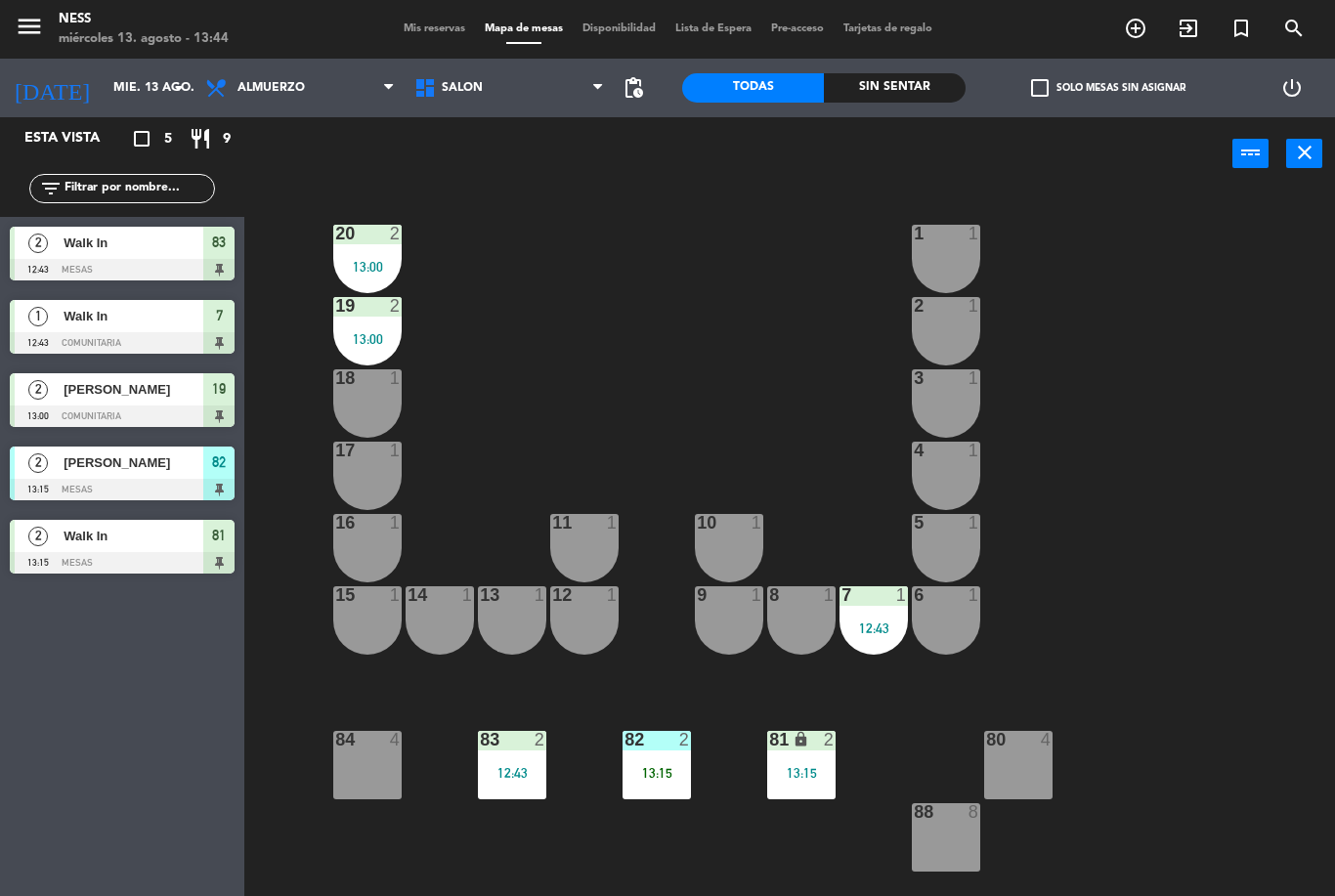
type input "jue. 14 ago."
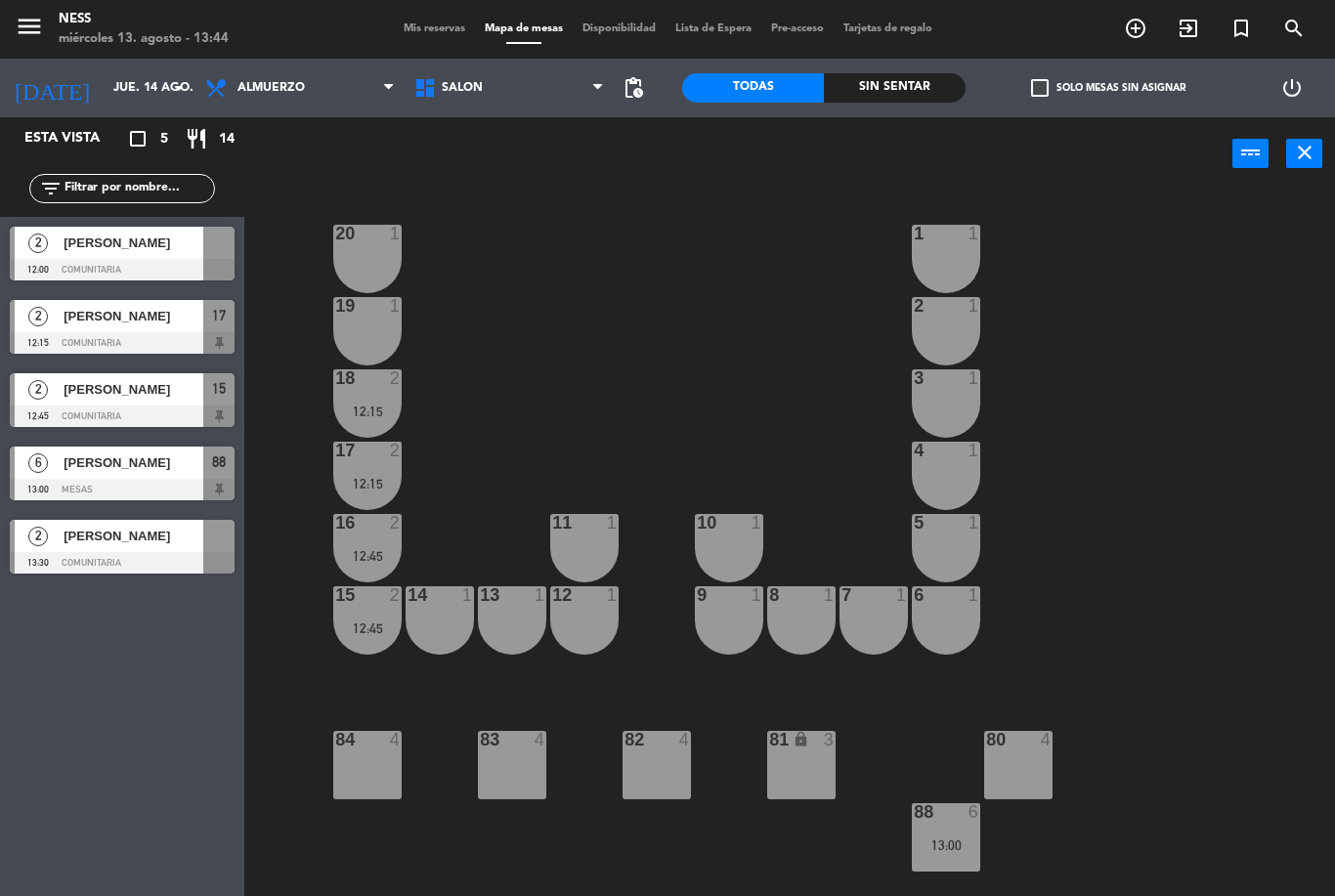
click at [163, 89] on input "jue. 14 ago." at bounding box center [186, 87] width 165 height 33
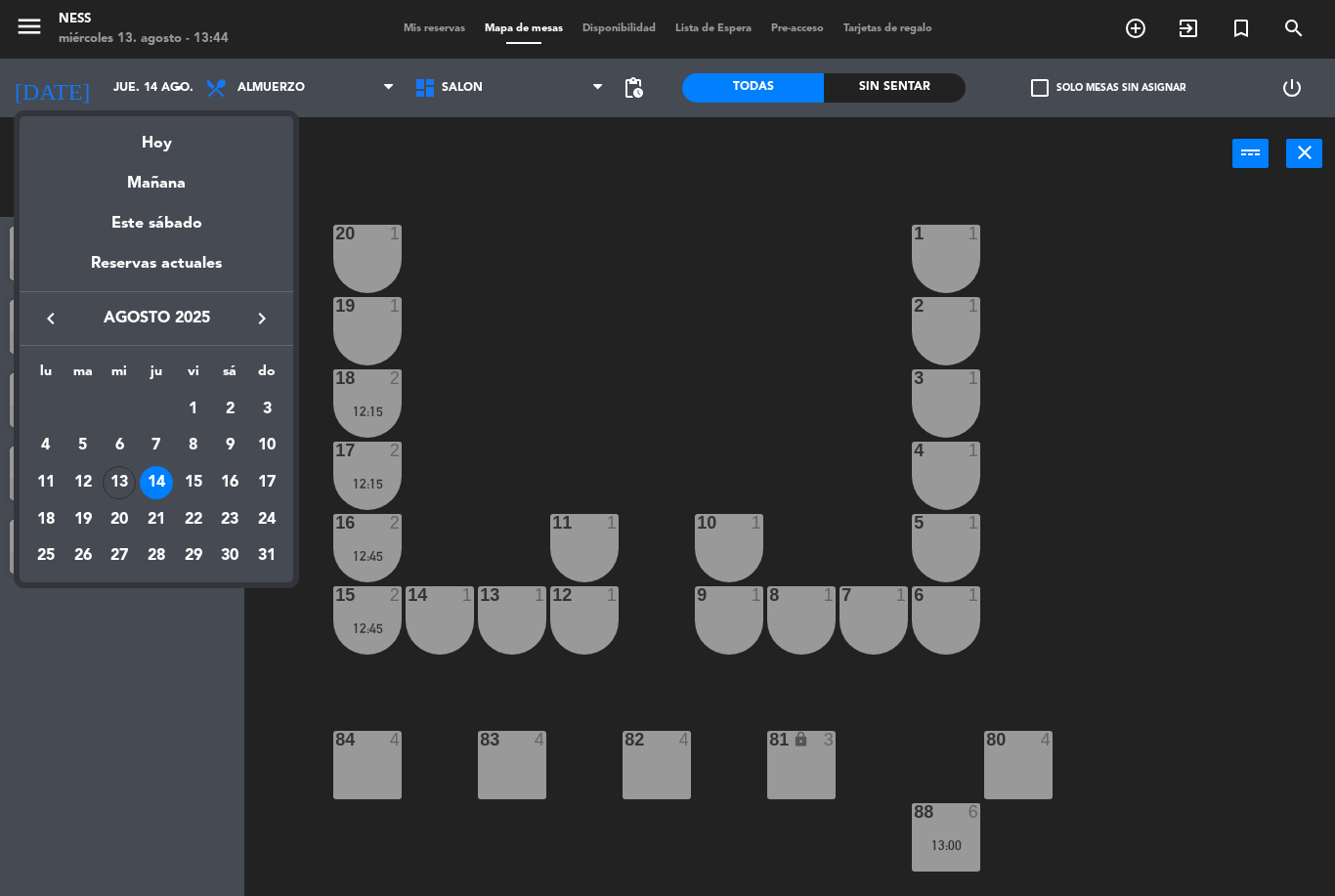
click at [490, 322] on div at bounding box center [667, 448] width 1335 height 896
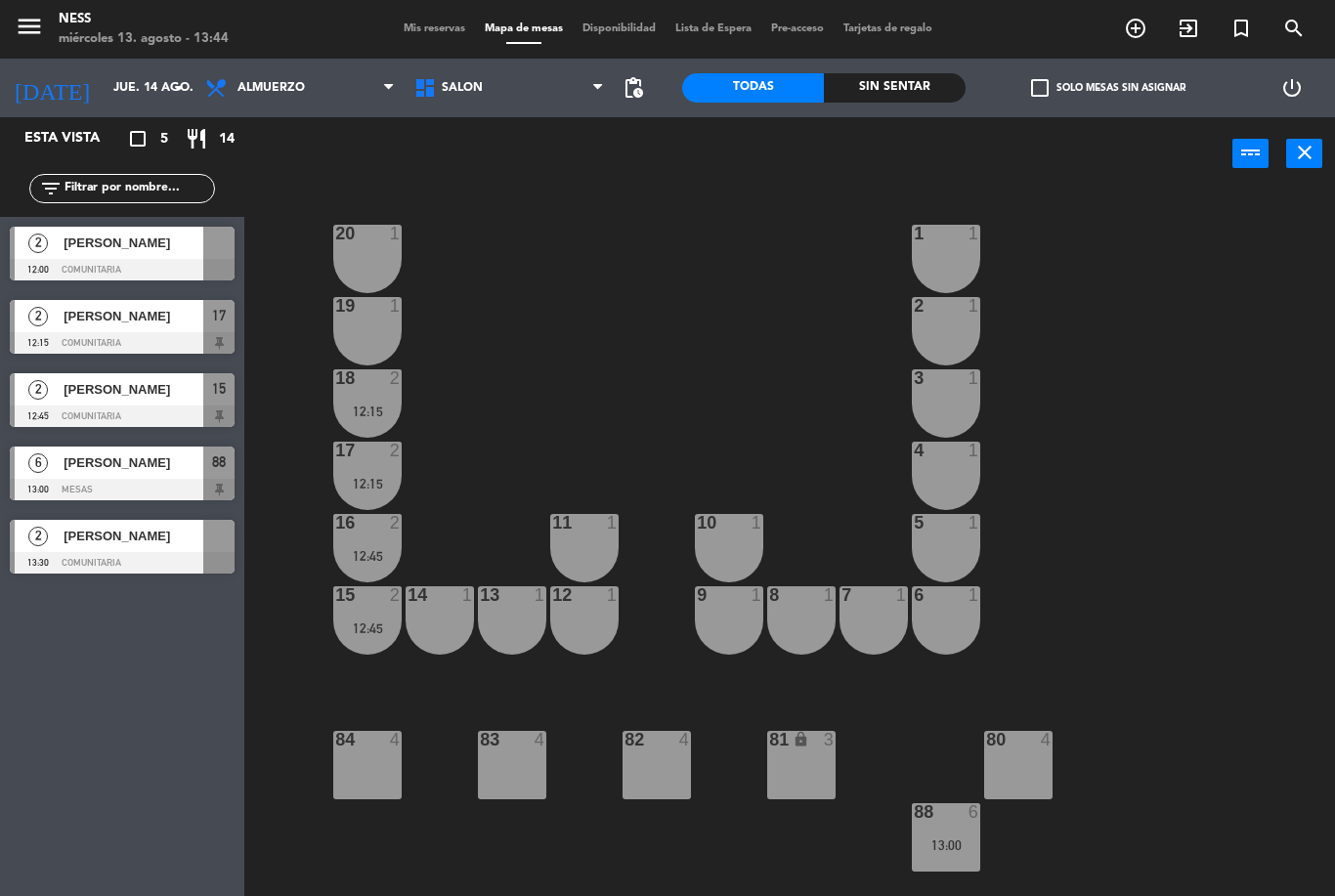
click at [811, 765] on div "81 lock 3" at bounding box center [801, 765] width 68 height 68
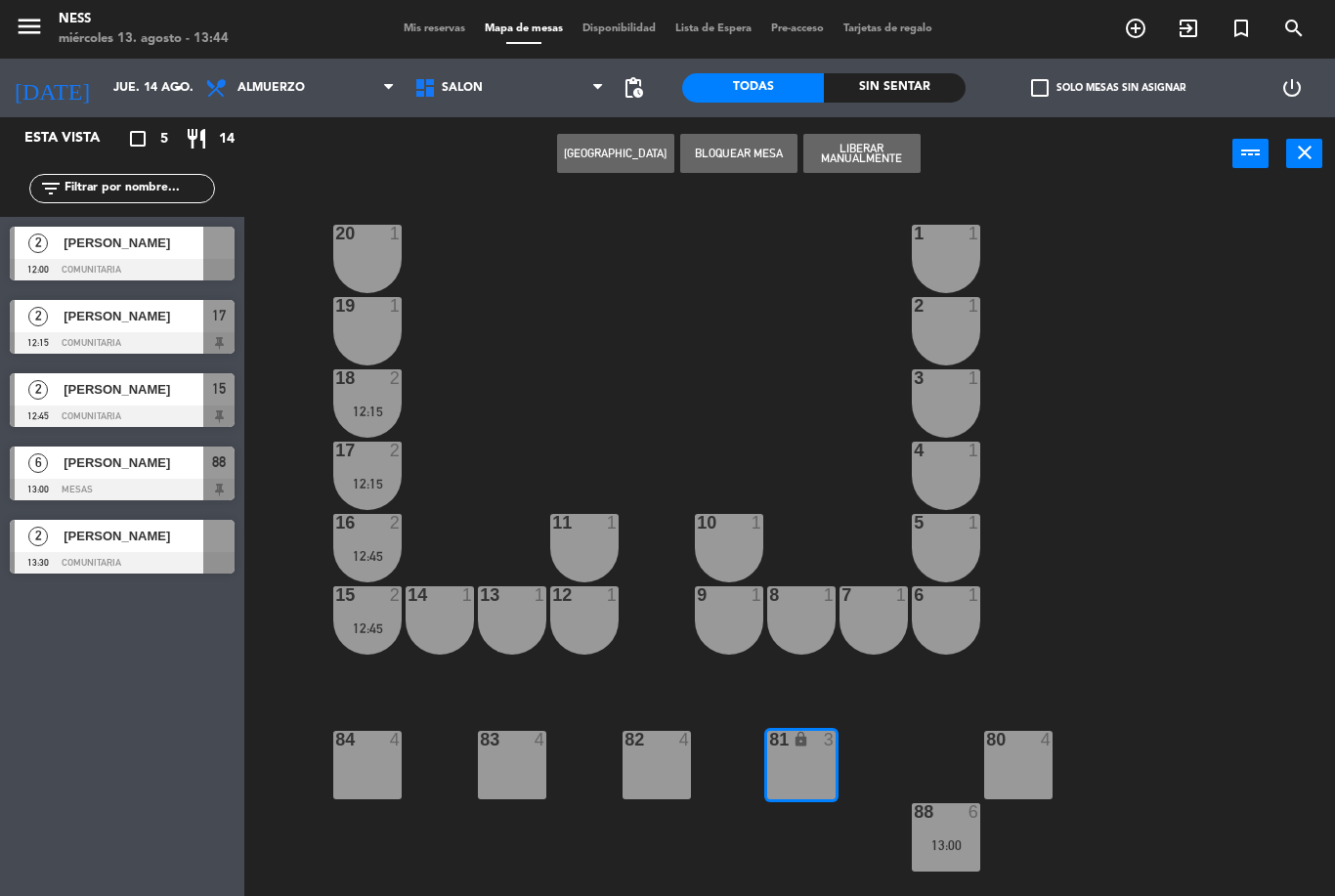
click at [605, 134] on button "[GEOGRAPHIC_DATA]" at bounding box center [615, 153] width 117 height 39
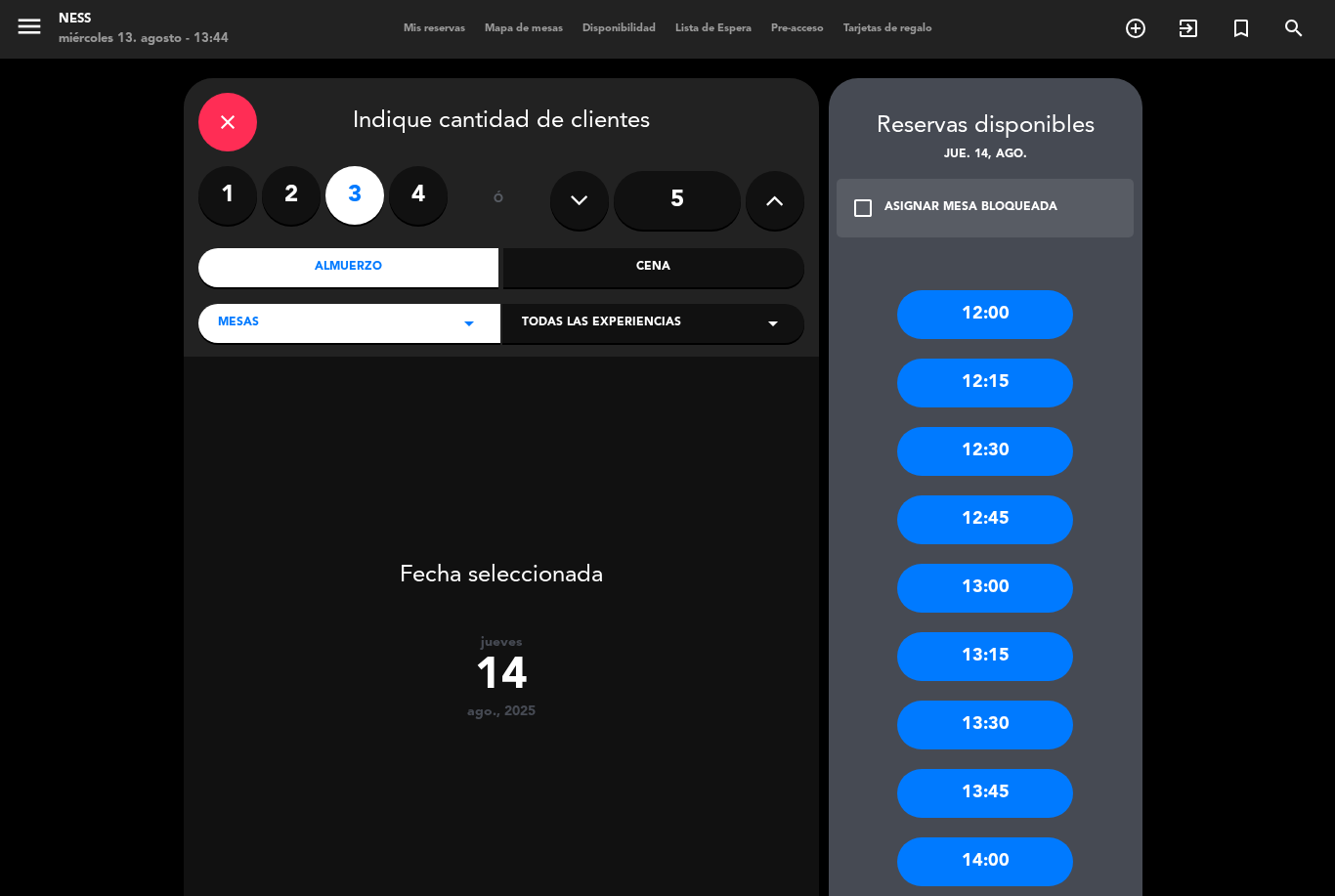
scroll to position [3, 0]
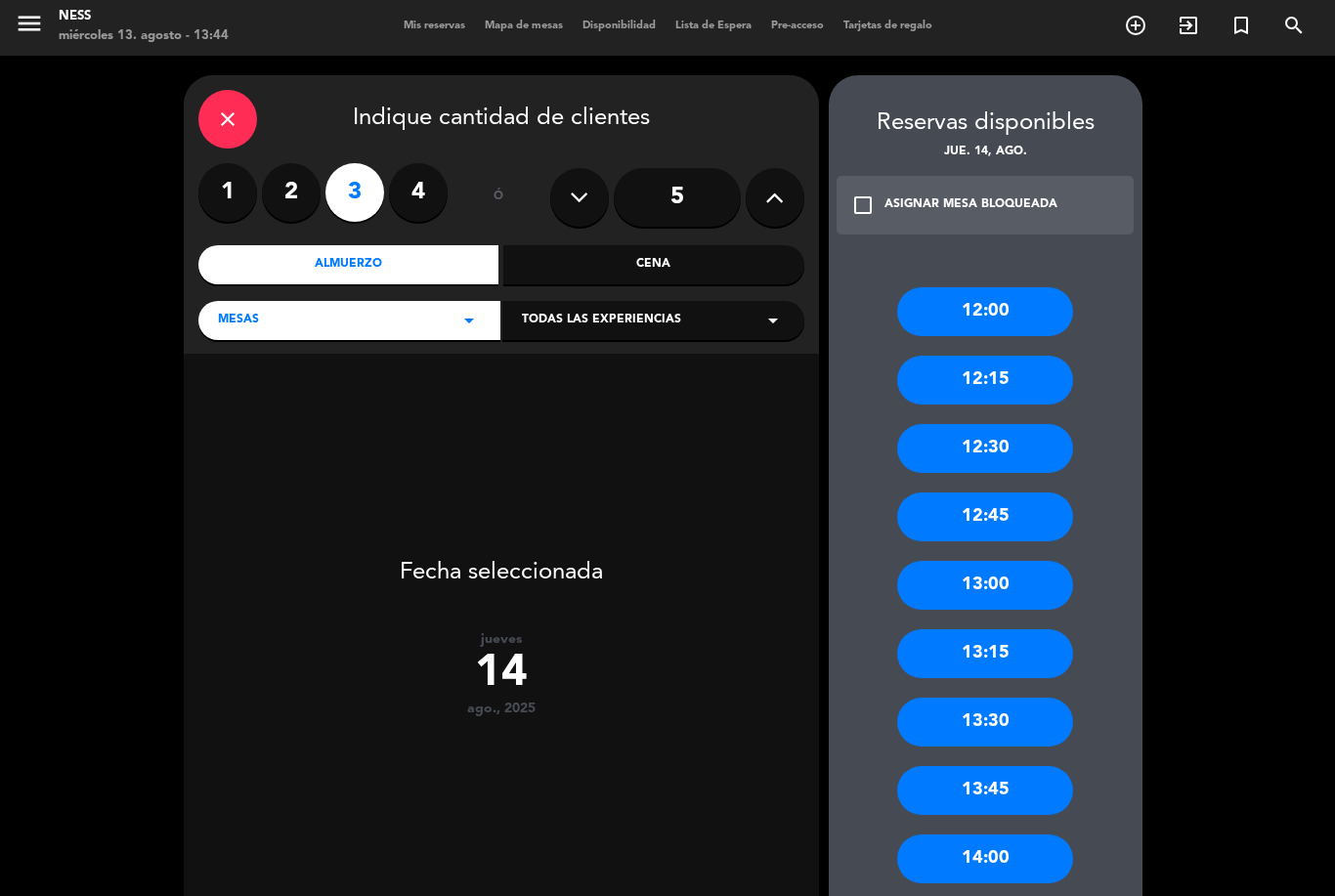
click at [289, 163] on label "2" at bounding box center [291, 192] width 59 height 59
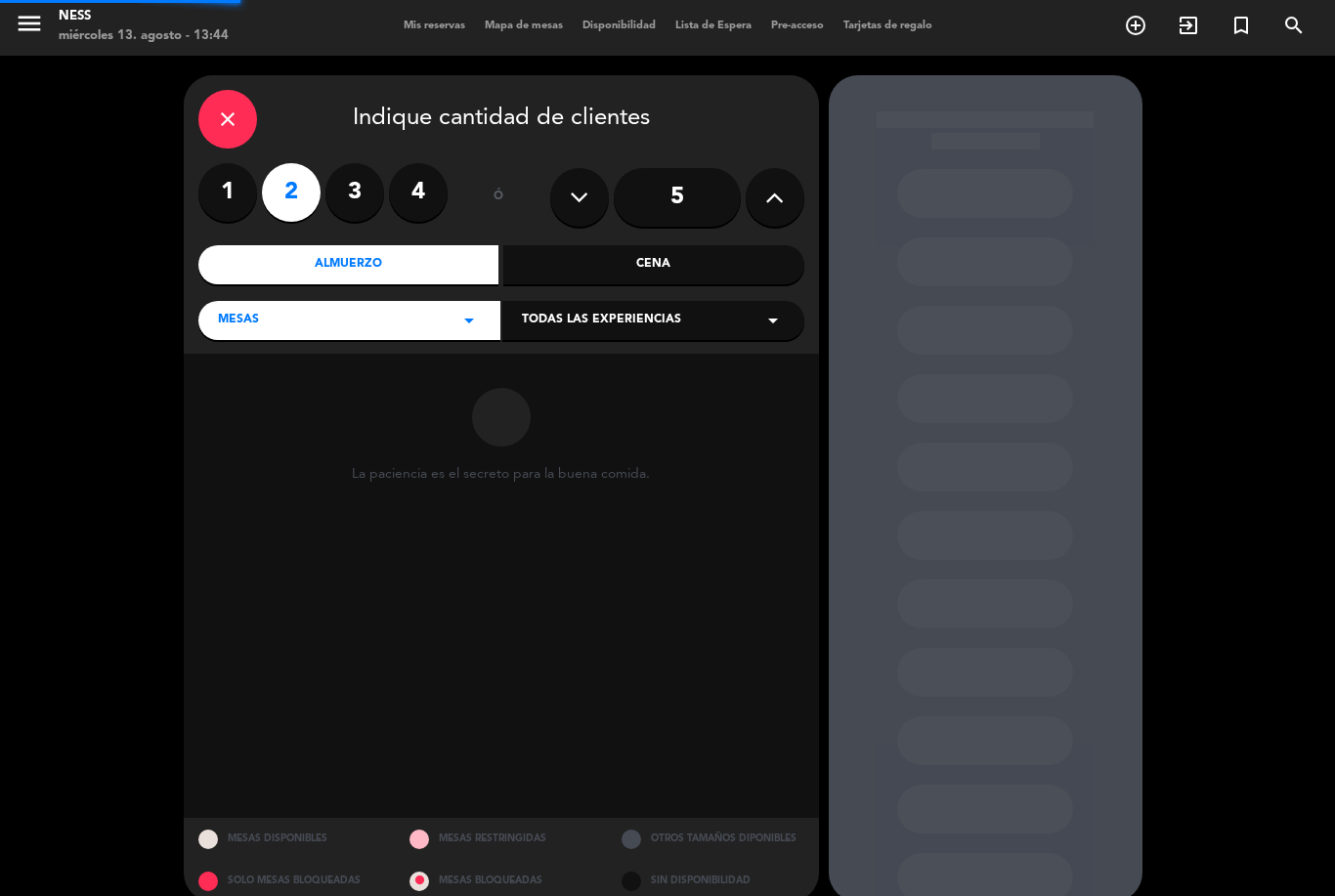
scroll to position [0, 0]
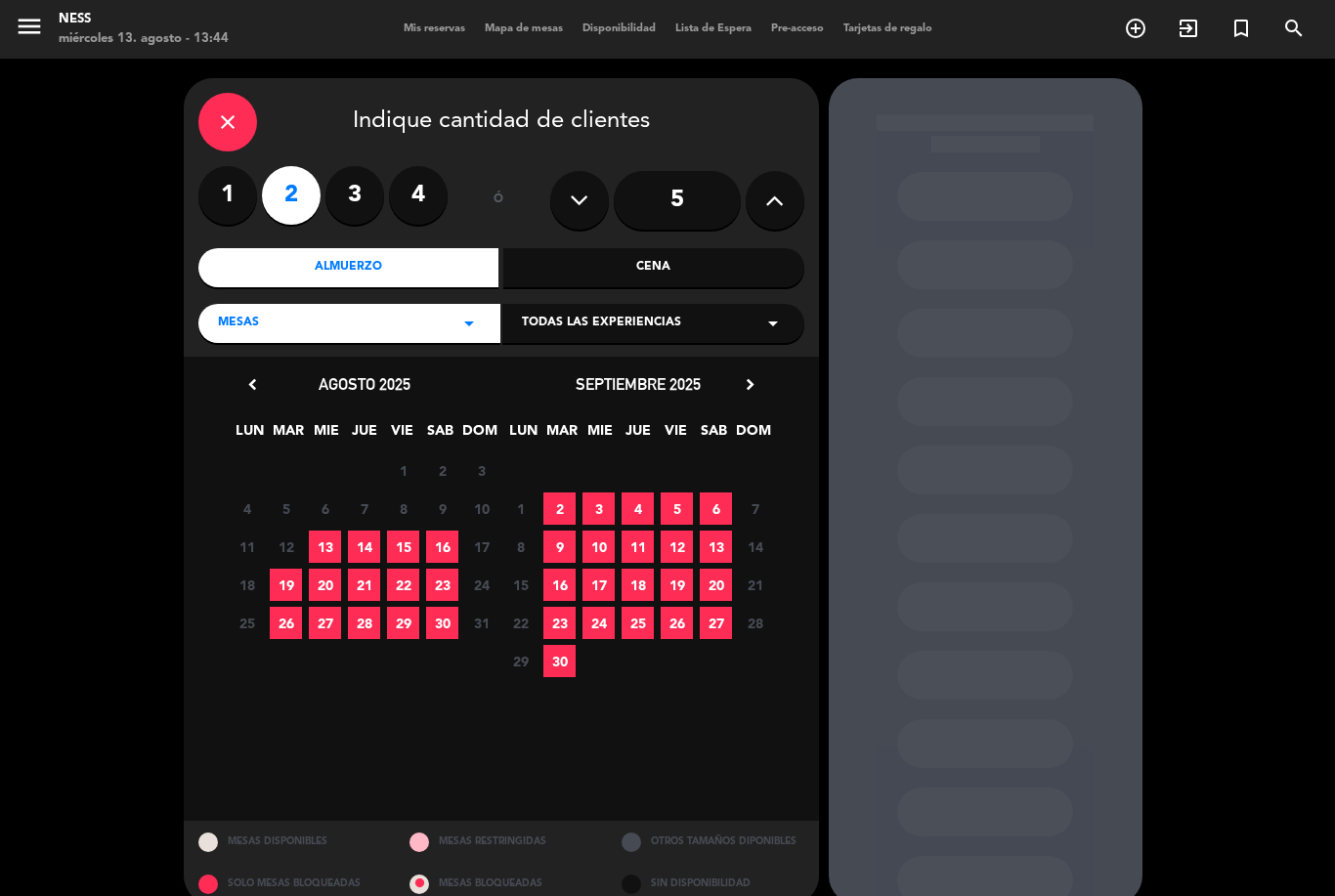
click at [358, 531] on span "14" at bounding box center [364, 547] width 32 height 32
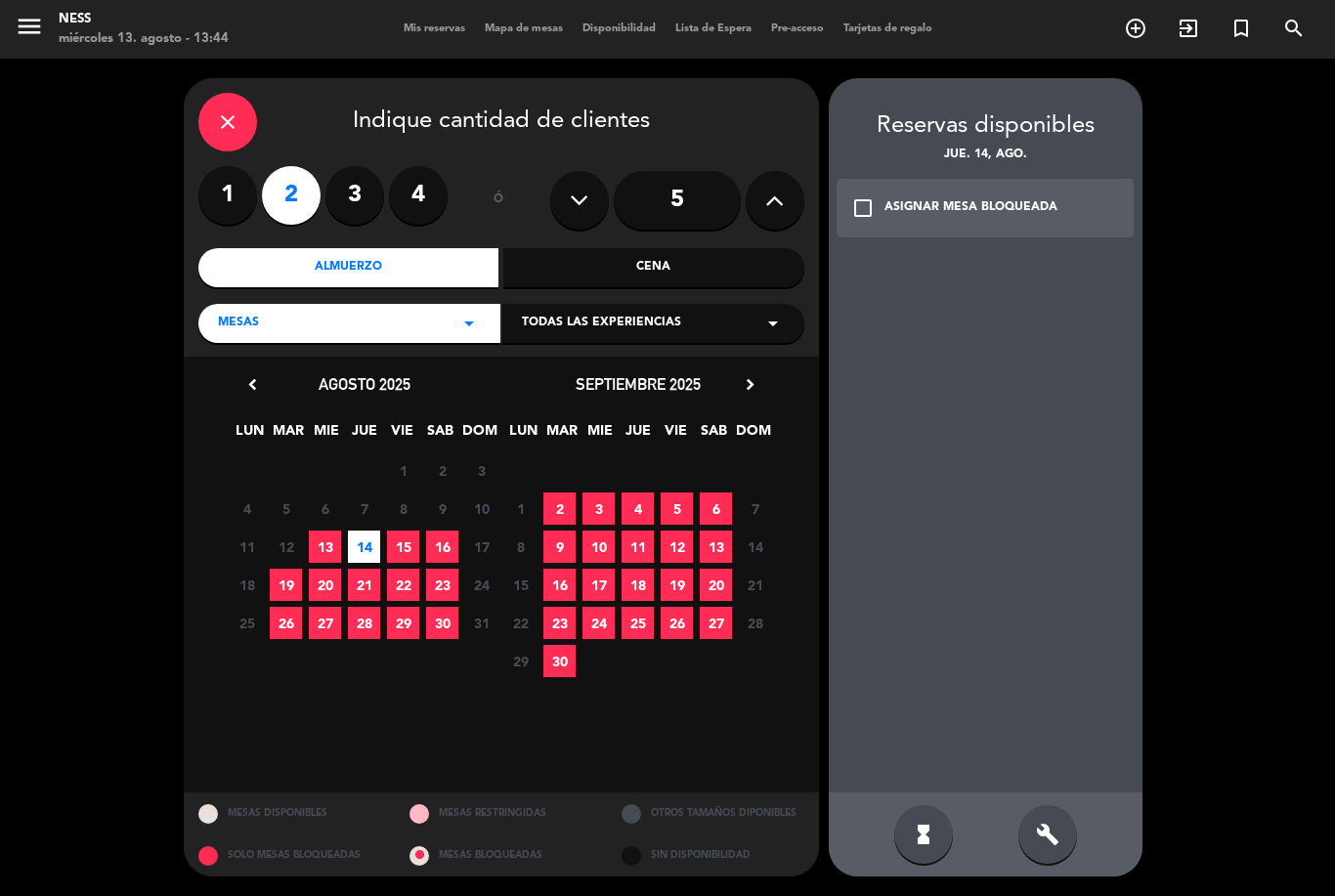
click at [1048, 832] on icon "build" at bounding box center [1047, 834] width 23 height 23
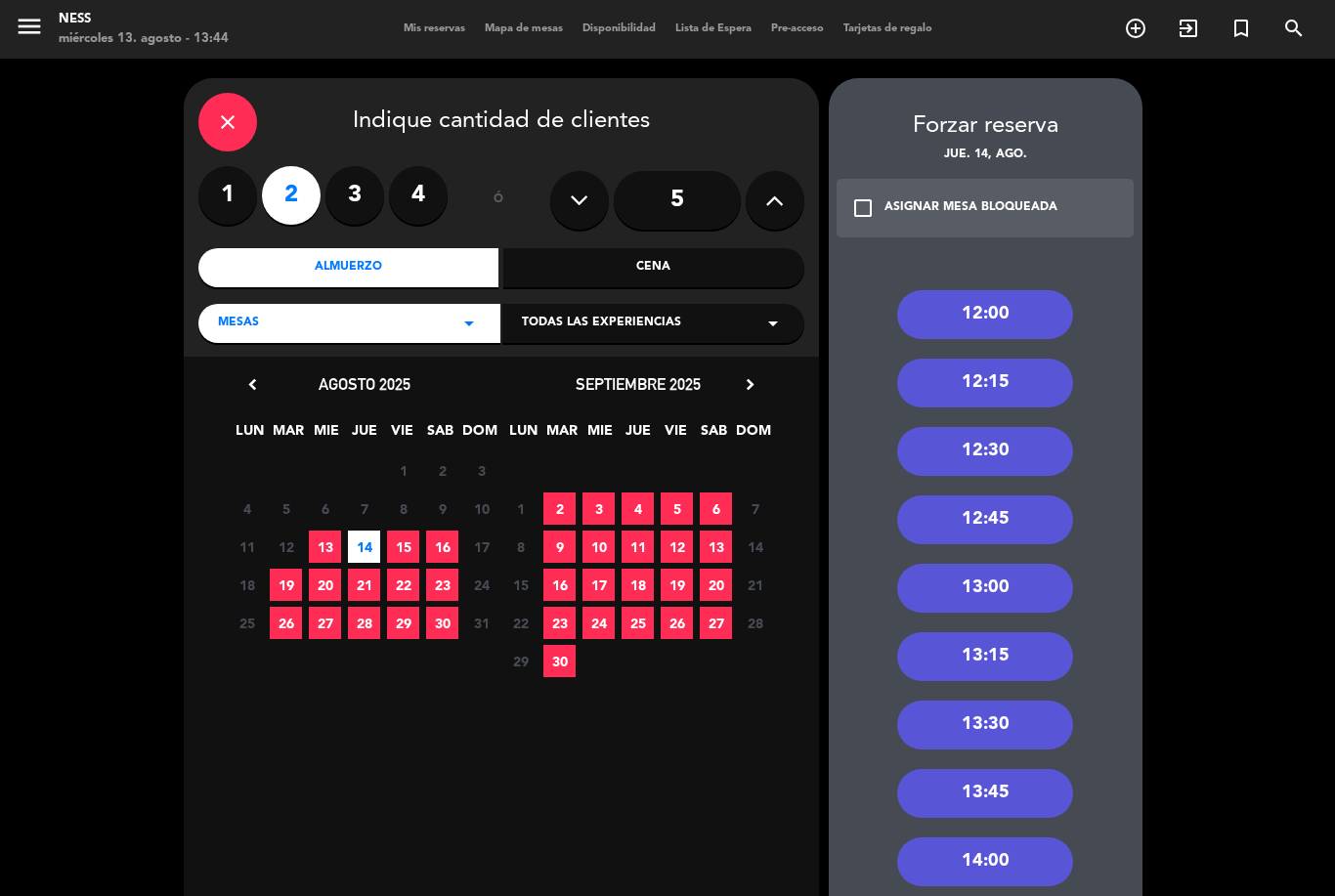
click at [1013, 564] on div "13:00" at bounding box center [985, 588] width 176 height 49
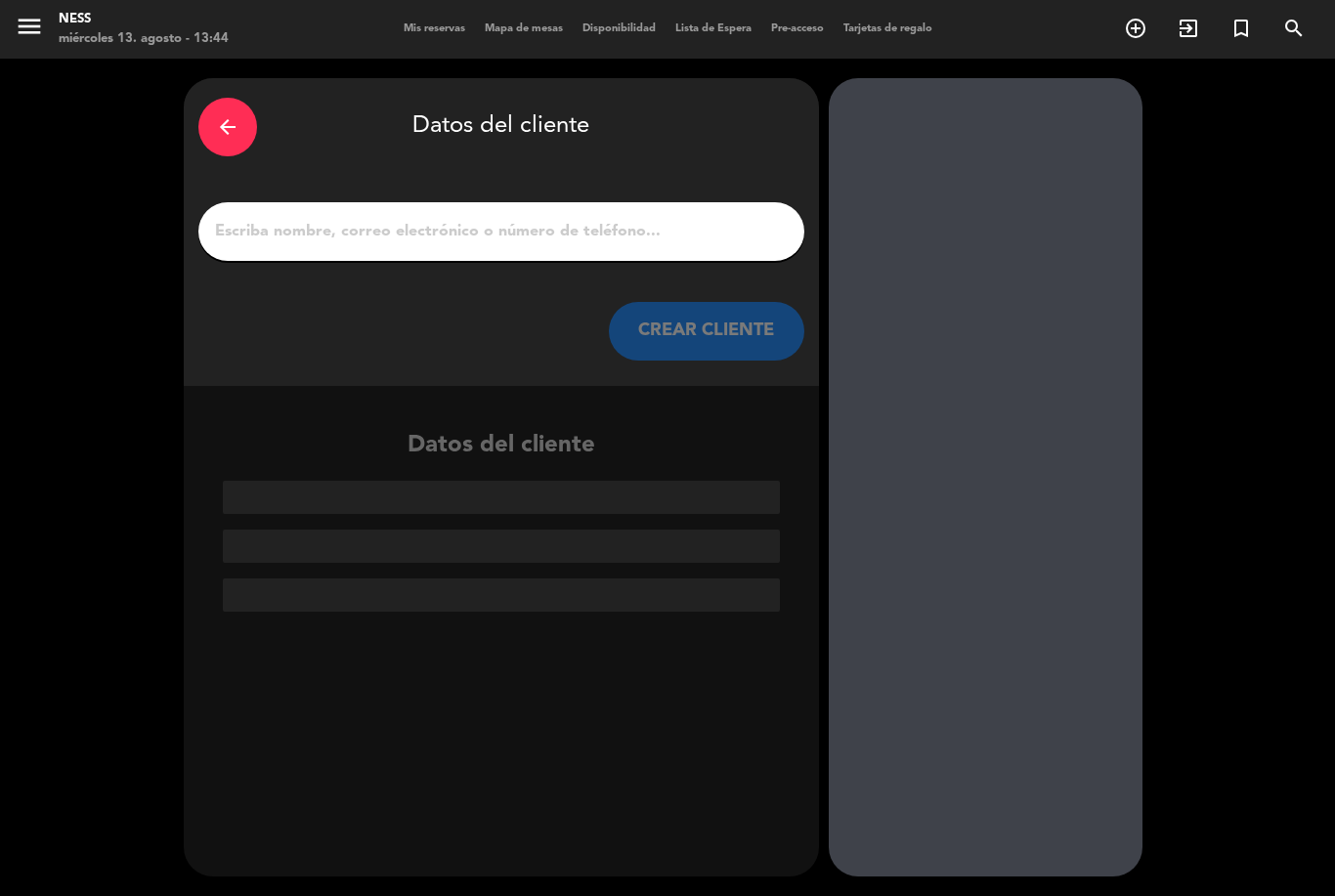
click at [574, 218] on input "1" at bounding box center [501, 231] width 577 height 27
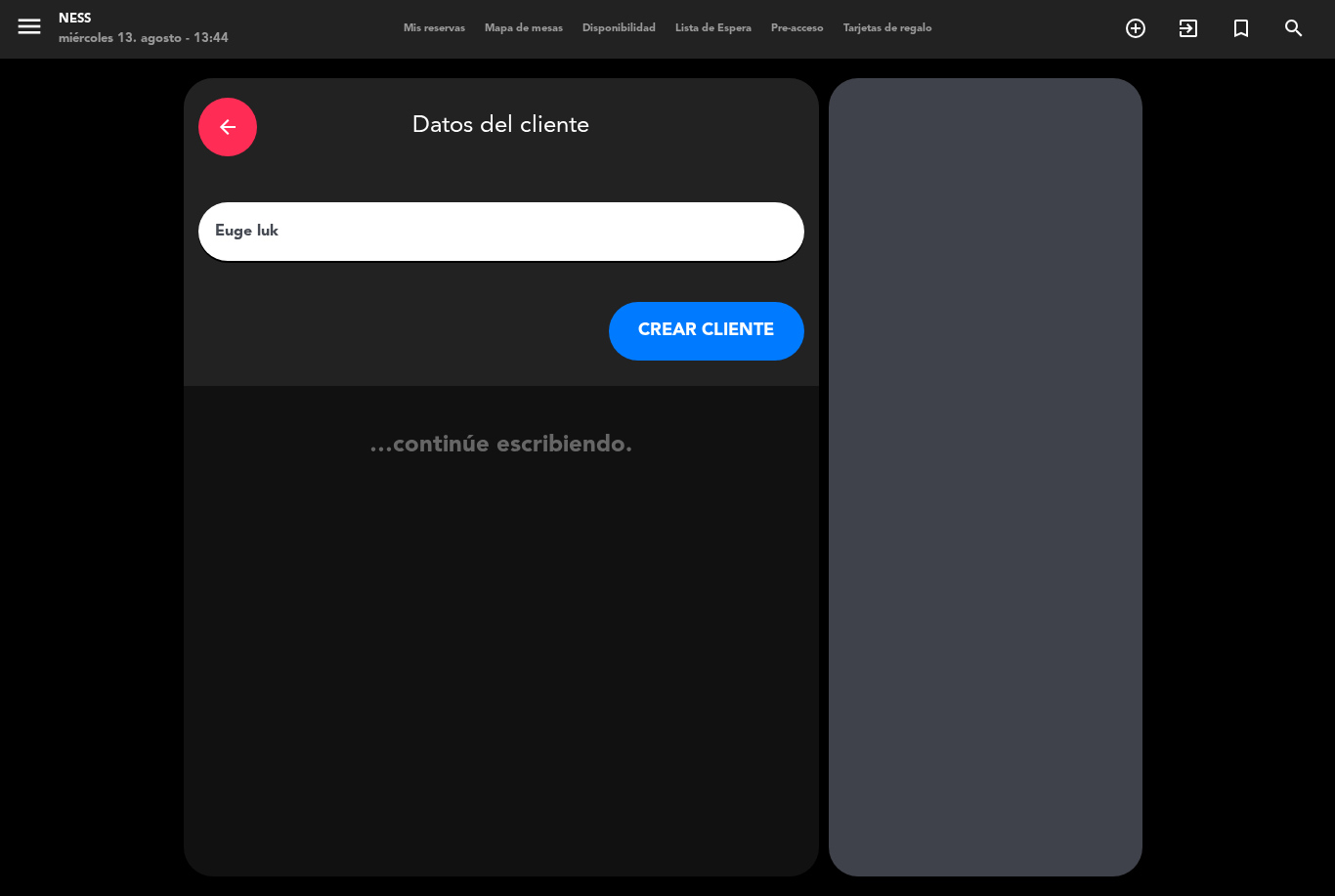
type input "[PERSON_NAME]"
click at [735, 302] on button "CREAR CLIENTE" at bounding box center [707, 331] width 196 height 59
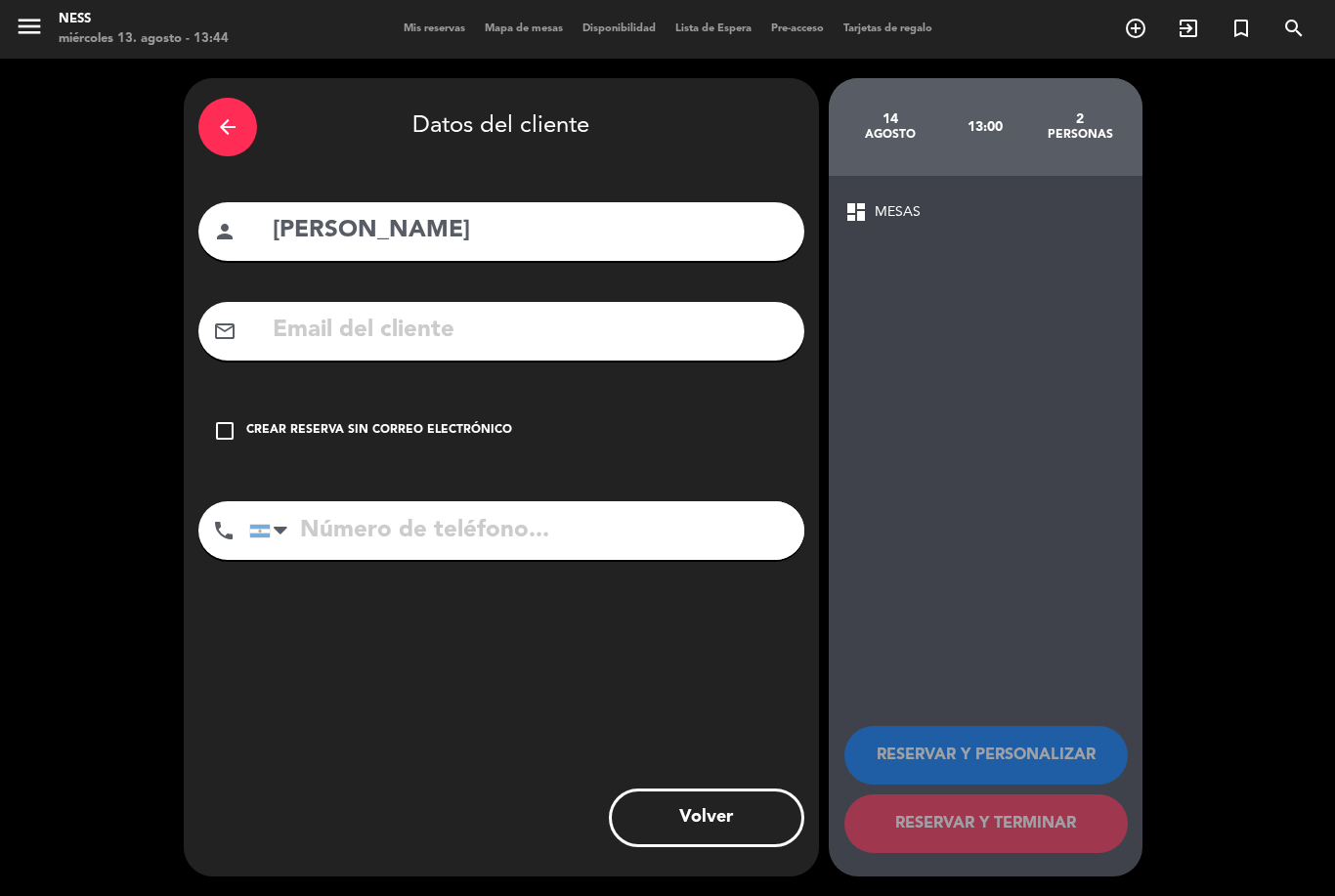
click at [235, 402] on div "check_box_outline_blank Crear reserva sin correo electrónico" at bounding box center [501, 431] width 606 height 59
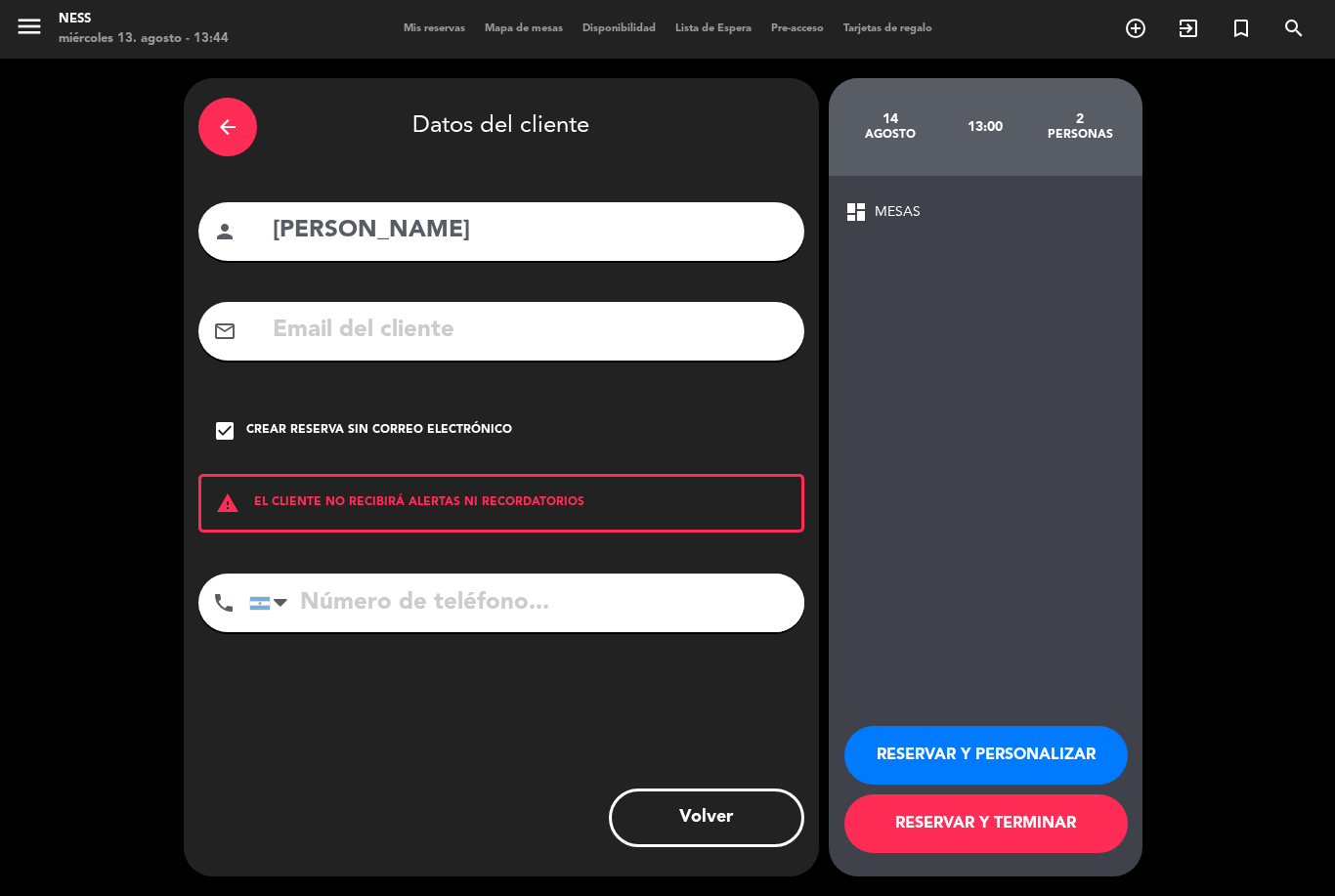
click at [1039, 768] on button "RESERVAR Y PERSONALIZAR" at bounding box center [987, 755] width 284 height 59
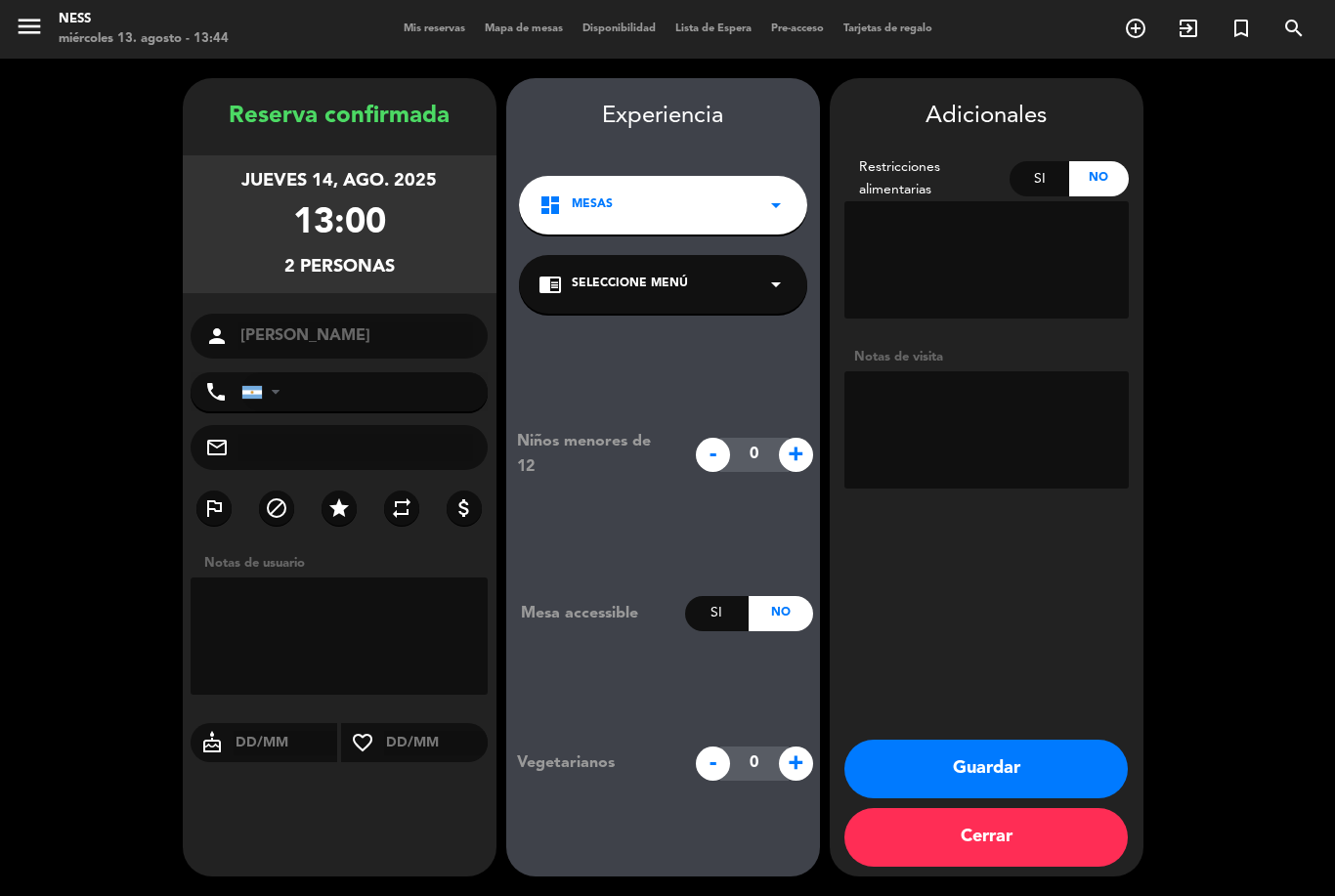
click at [1020, 775] on button "Guardar" at bounding box center [987, 769] width 284 height 59
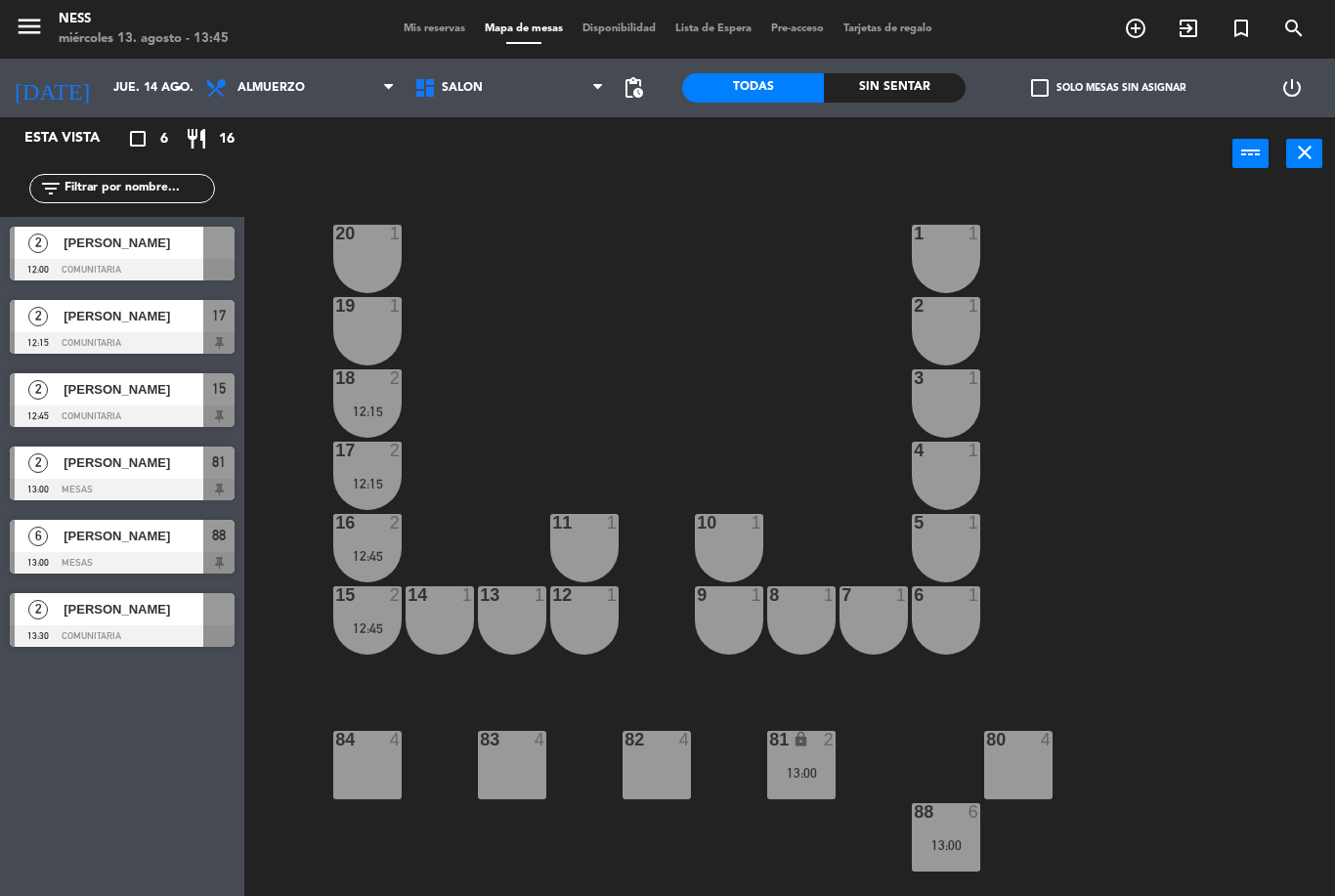
click at [158, 103] on input "jue. 14 ago." at bounding box center [186, 87] width 165 height 33
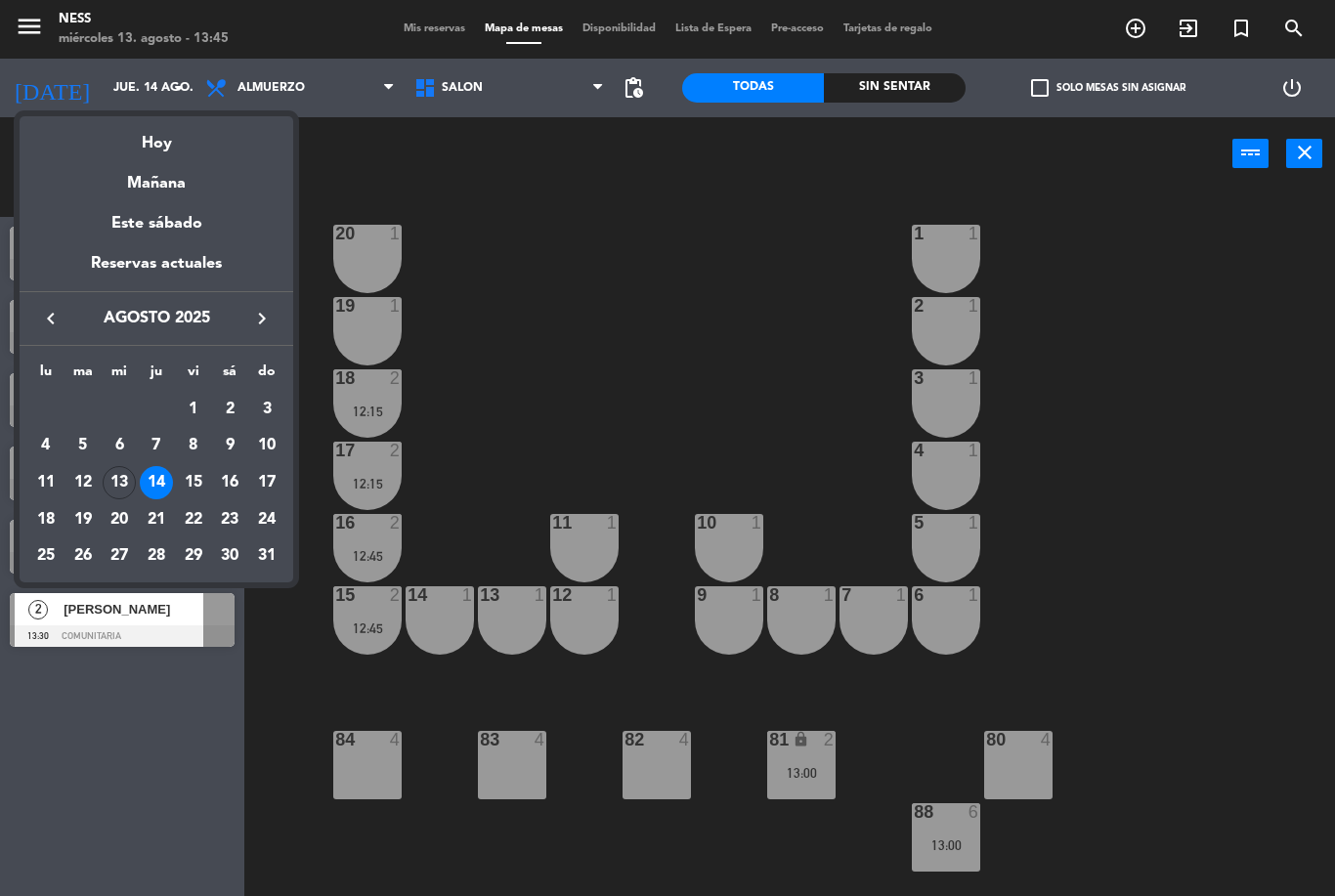
click at [401, 174] on div at bounding box center [667, 448] width 1335 height 896
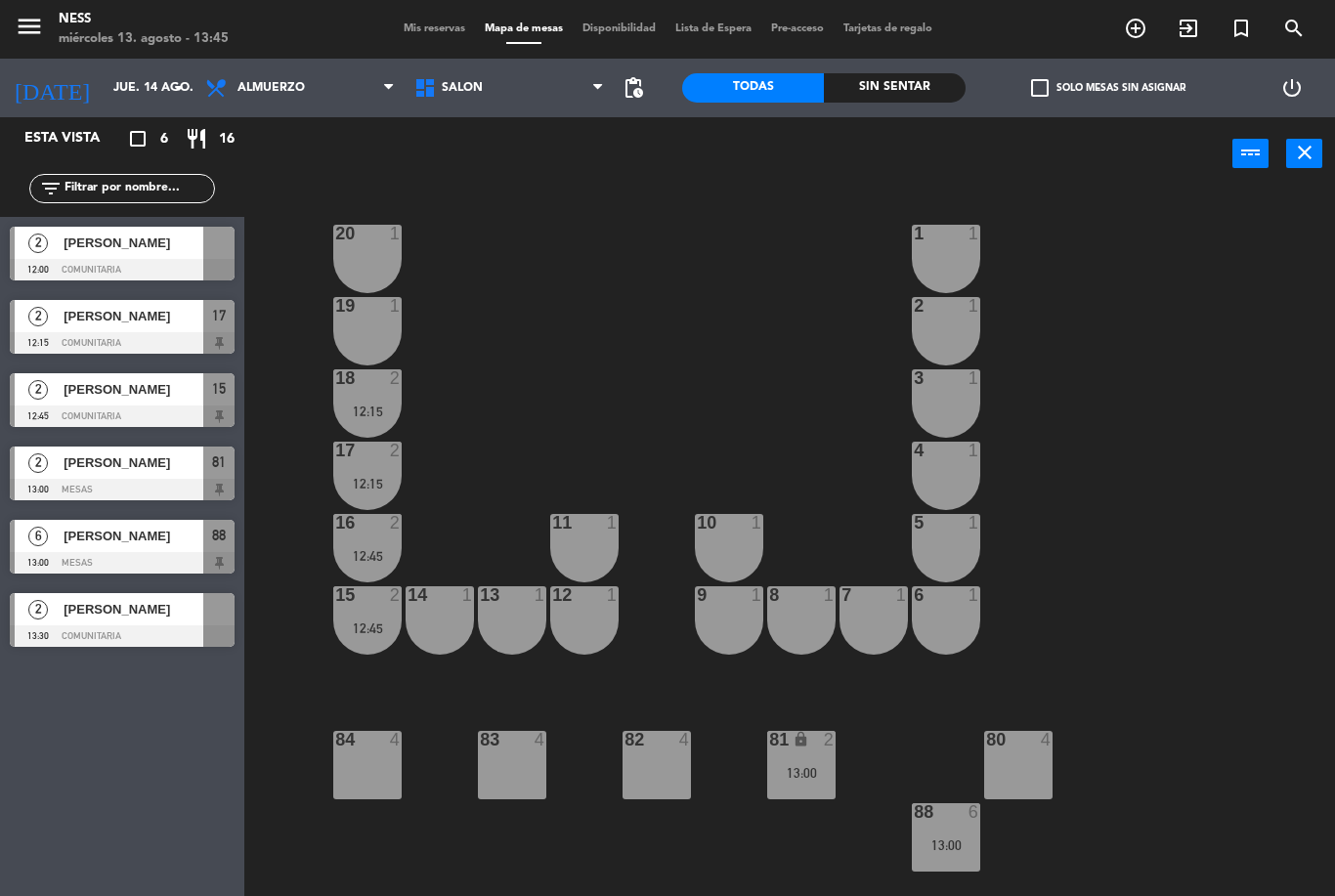
click at [164, 84] on input "jue. 14 ago." at bounding box center [186, 87] width 165 height 33
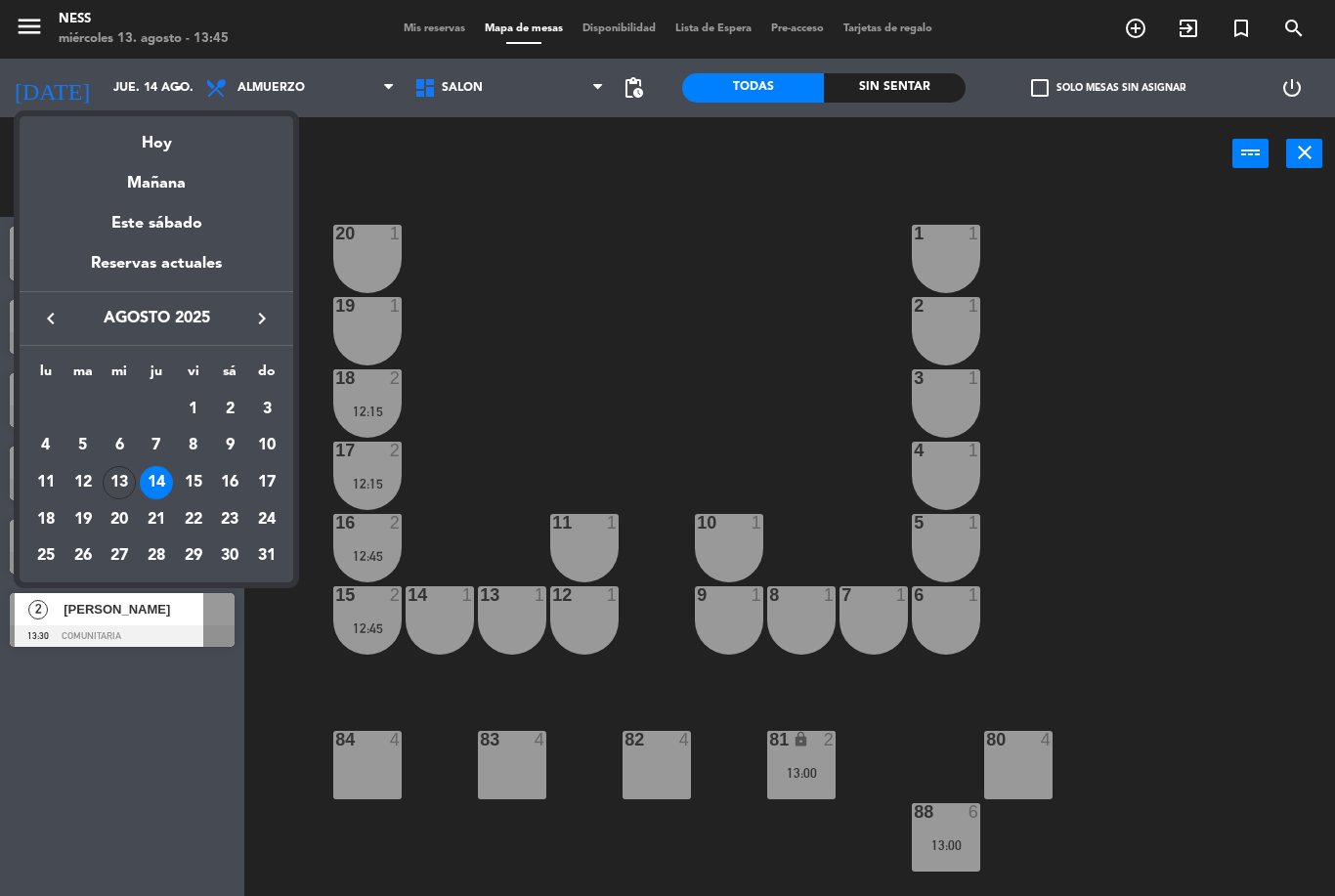
click at [114, 478] on div "13" at bounding box center [119, 482] width 33 height 33
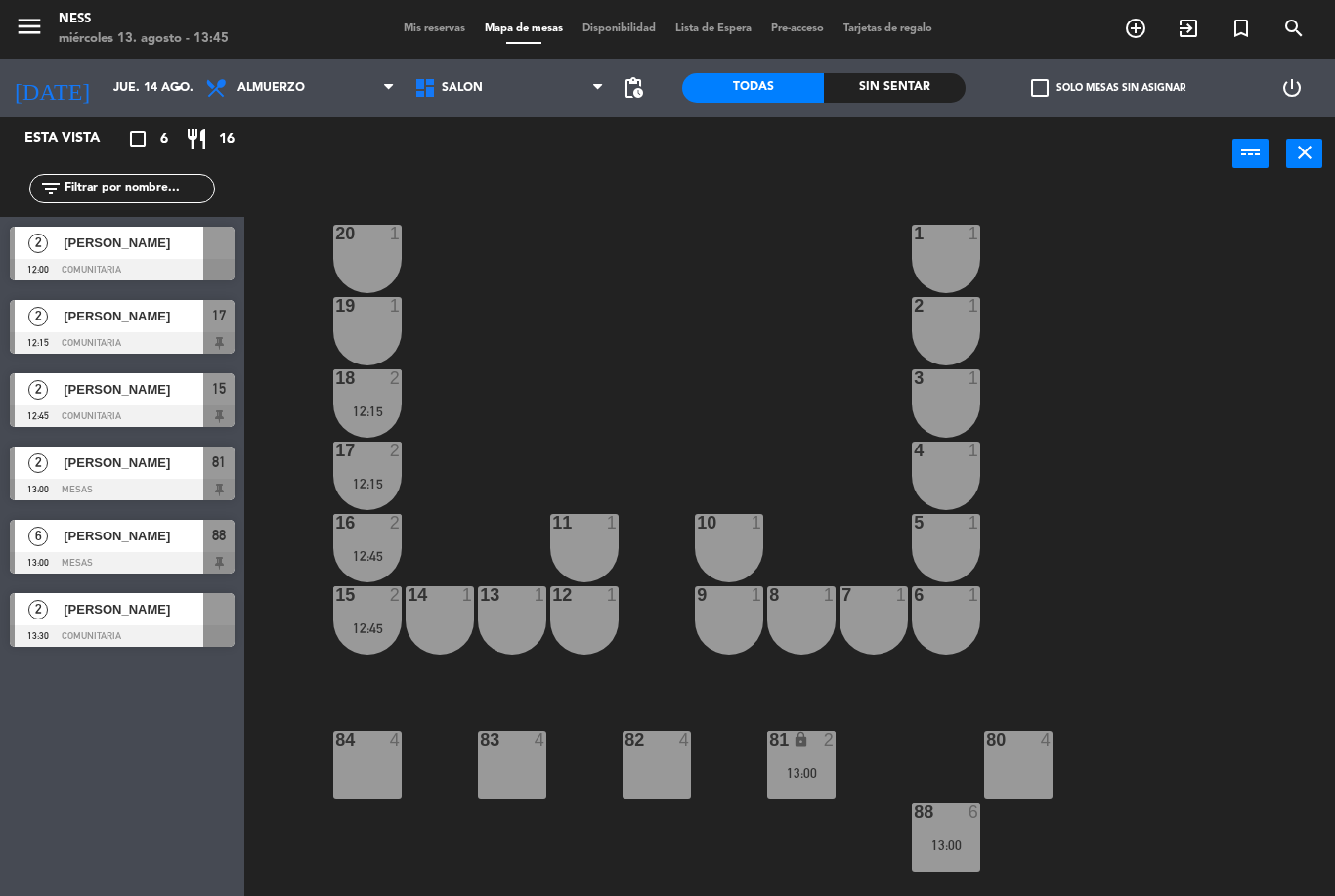
type input "mié. 13 ago."
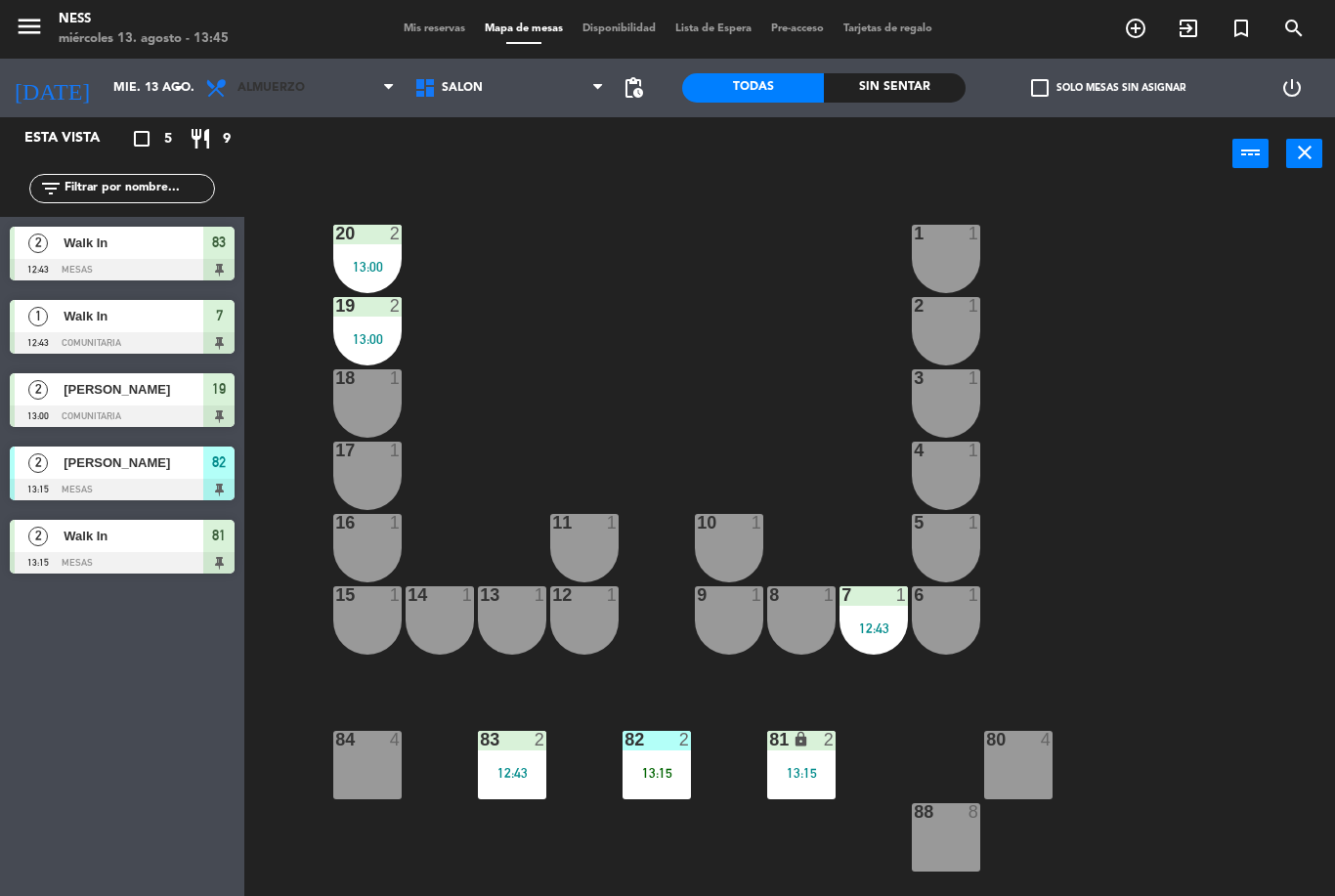
click at [373, 106] on span "Almuerzo" at bounding box center [300, 87] width 209 height 43
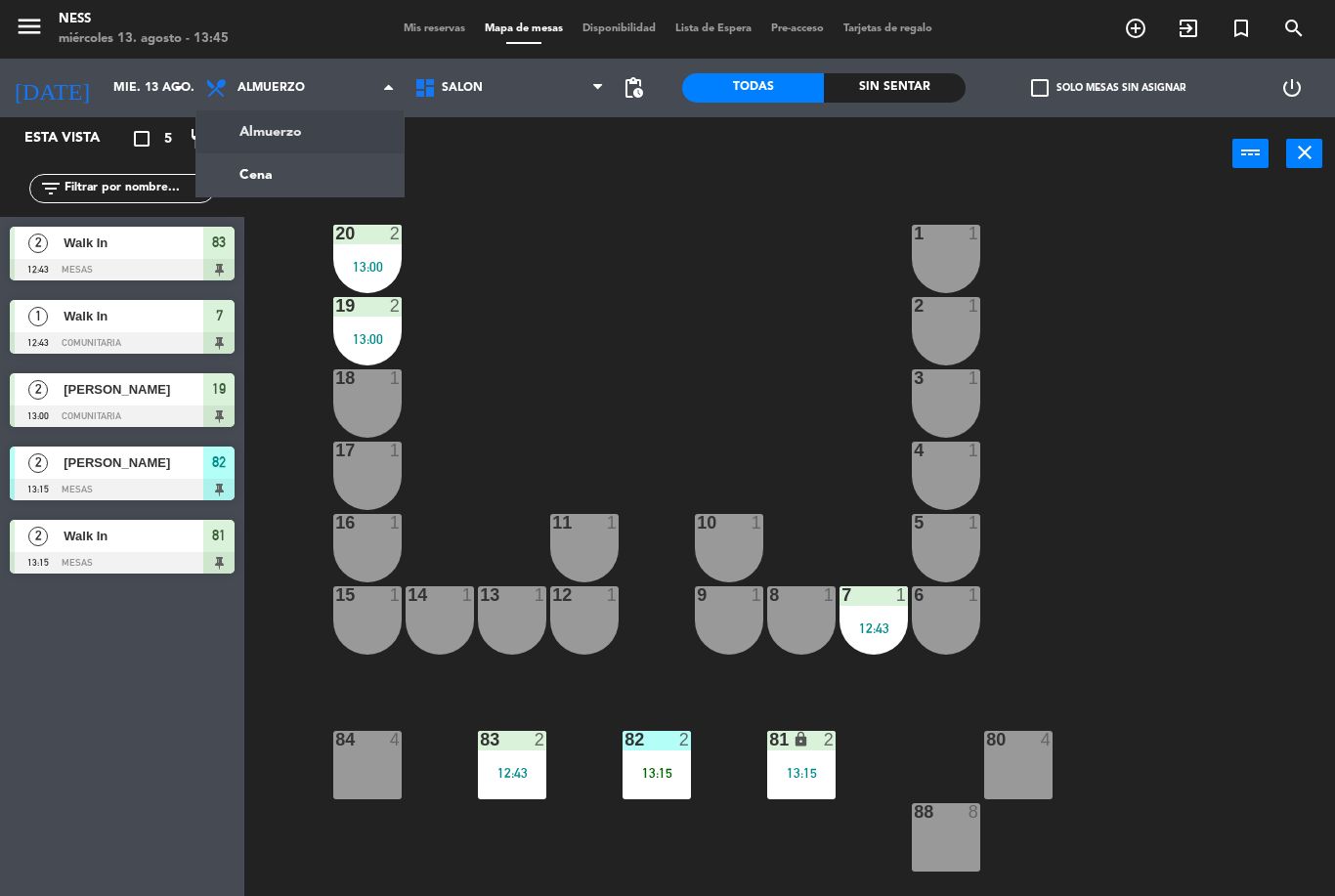
click at [319, 185] on ng-component "menu Ness miércoles 13. agosto - 13:45 Mis reservas Mapa de mesas Disponibilida…" at bounding box center [667, 448] width 1335 height 896
